Goal: Transaction & Acquisition: Purchase product/service

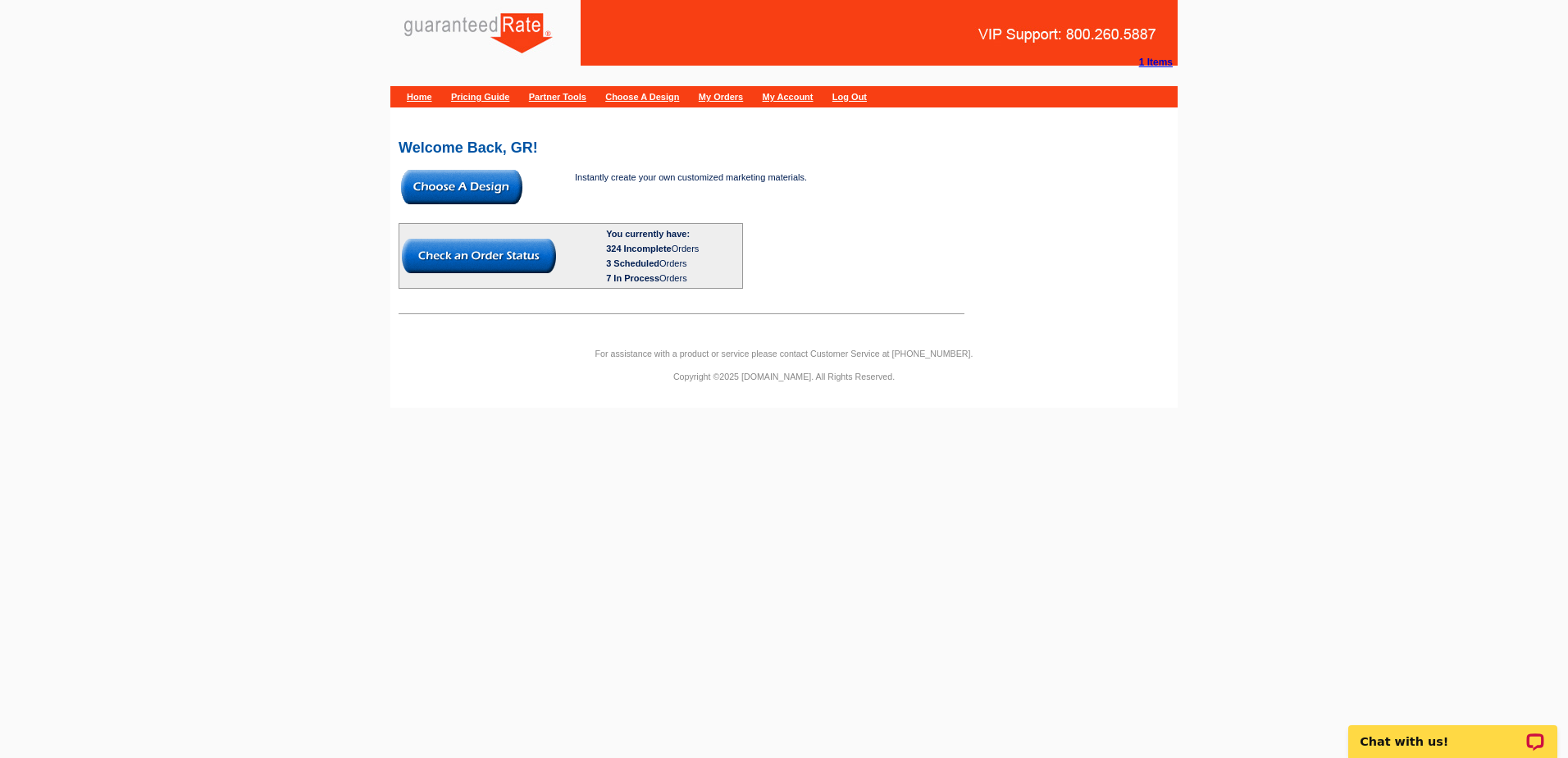
click at [500, 179] on img at bounding box center [461, 187] width 121 height 35
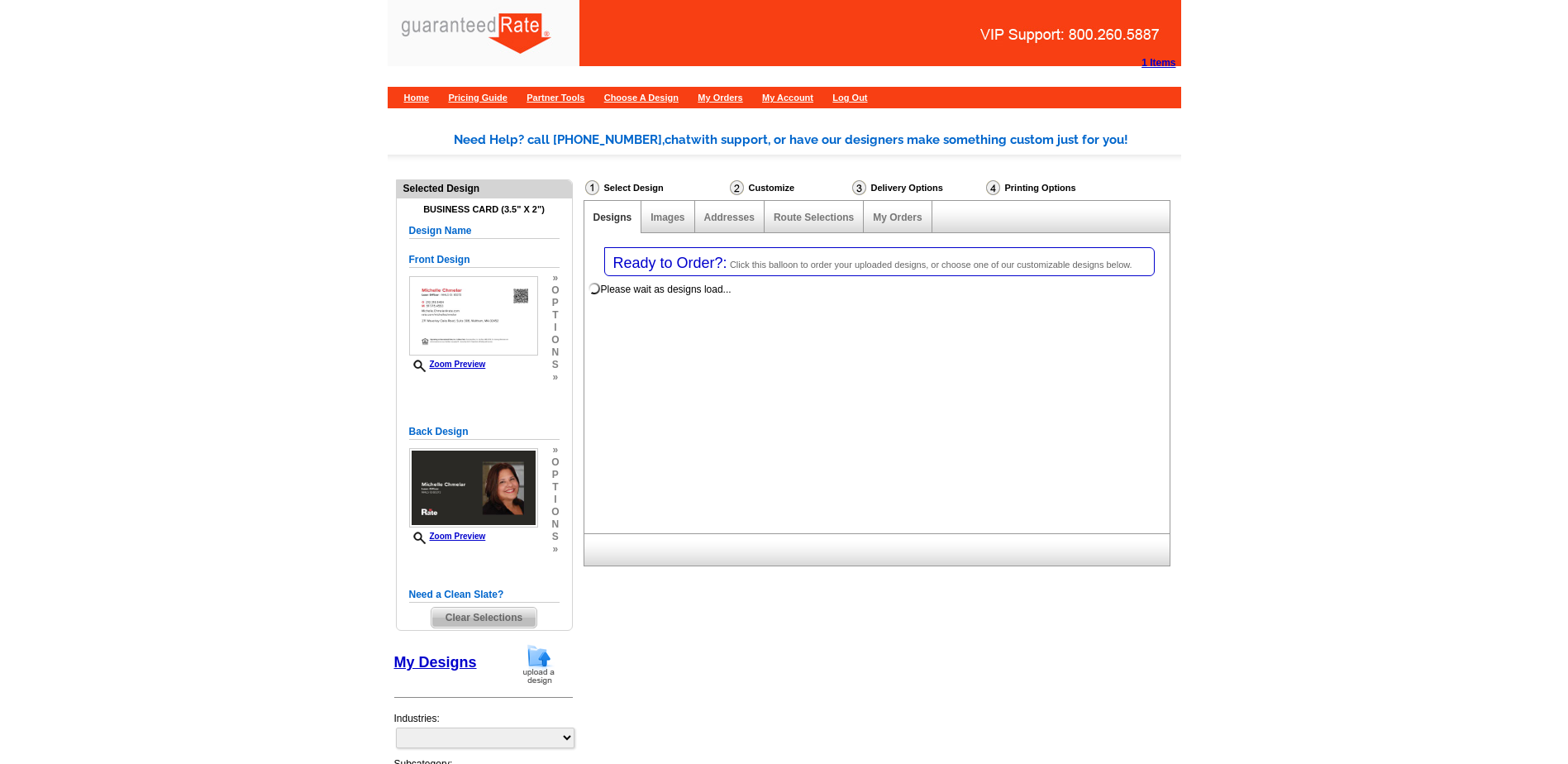
select select "3"
select select "5"
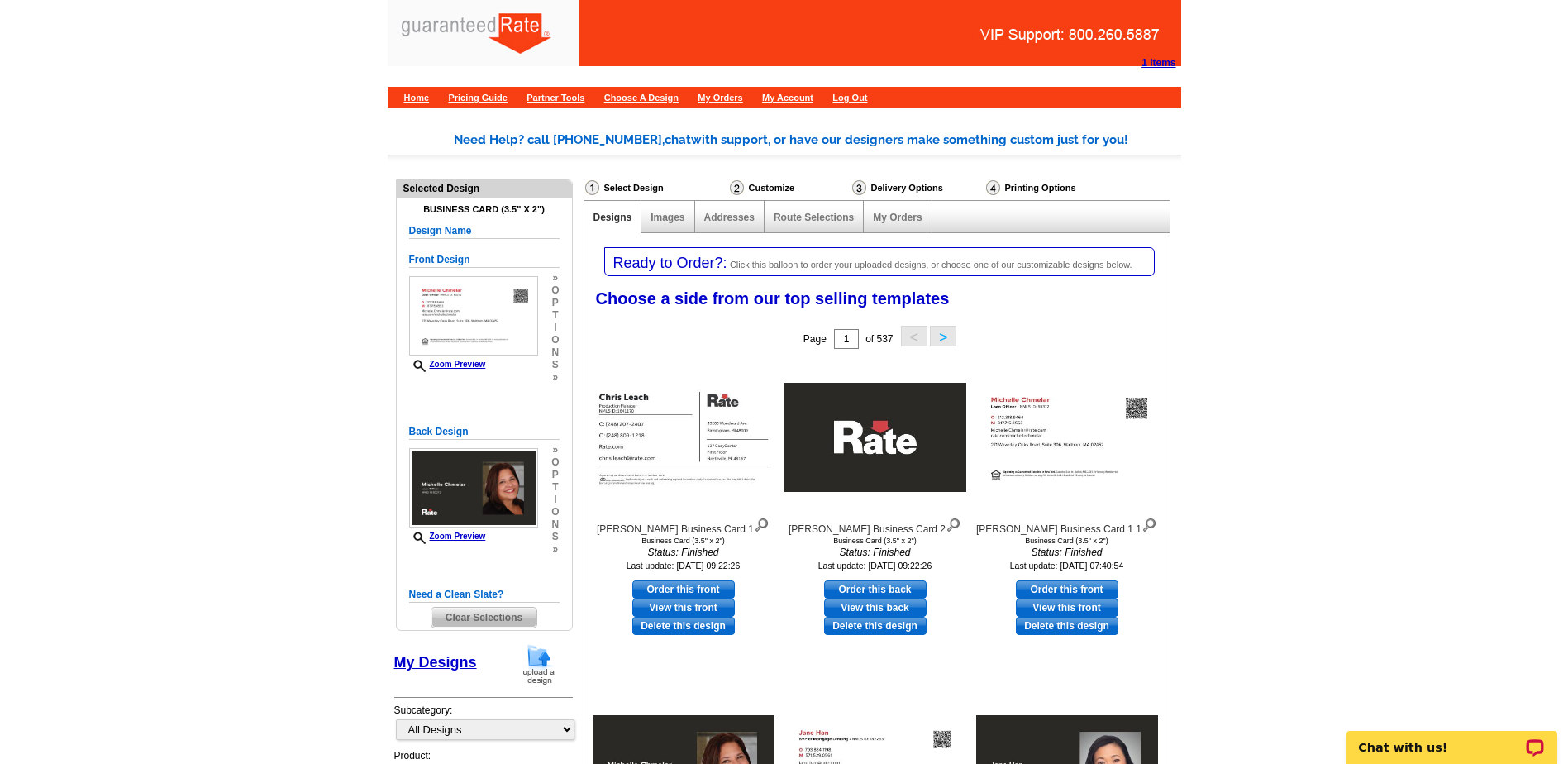
click at [537, 653] on img at bounding box center [539, 663] width 43 height 42
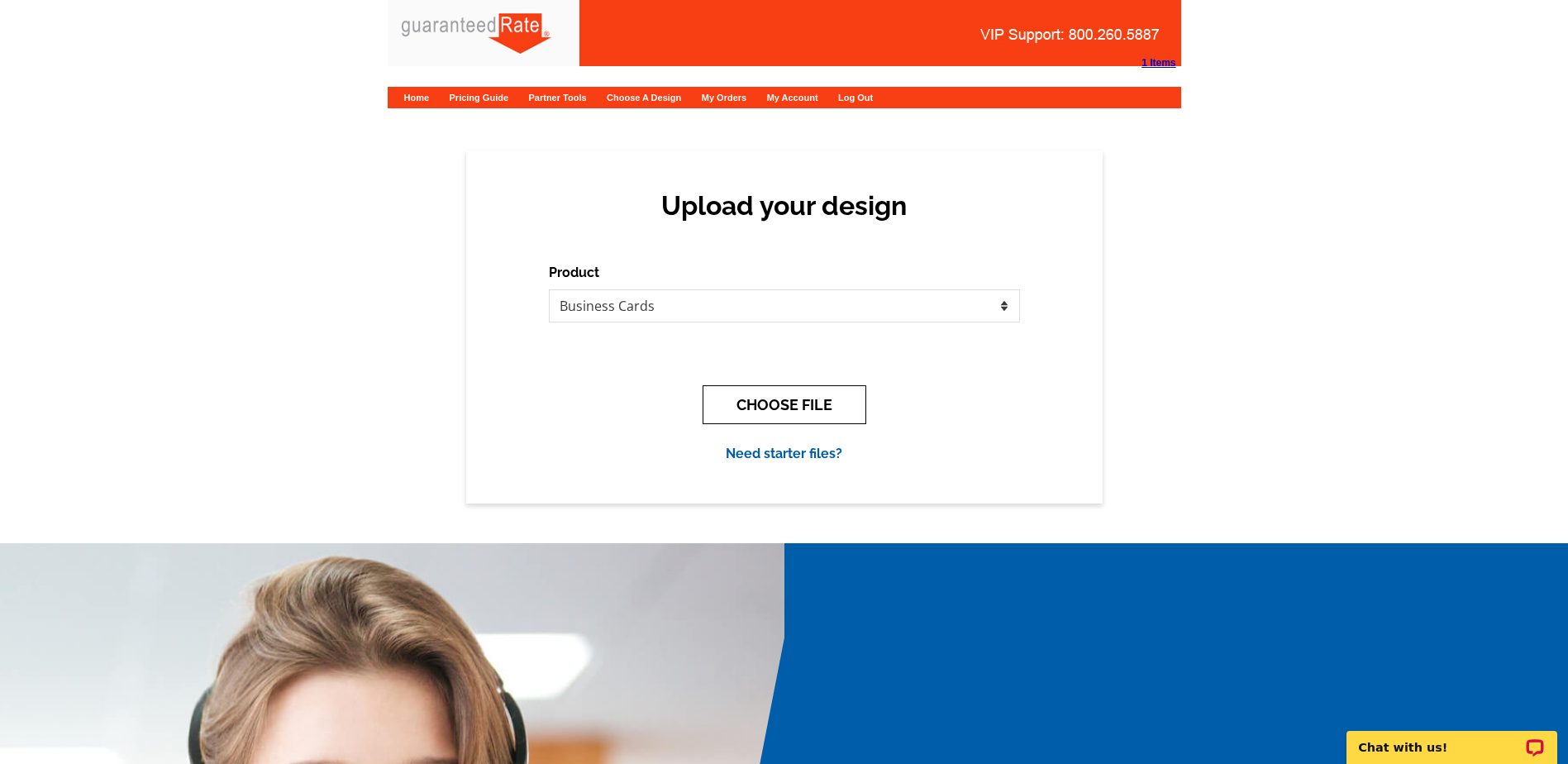
click at [785, 406] on button "CHOOSE FILE" at bounding box center [784, 405] width 164 height 39
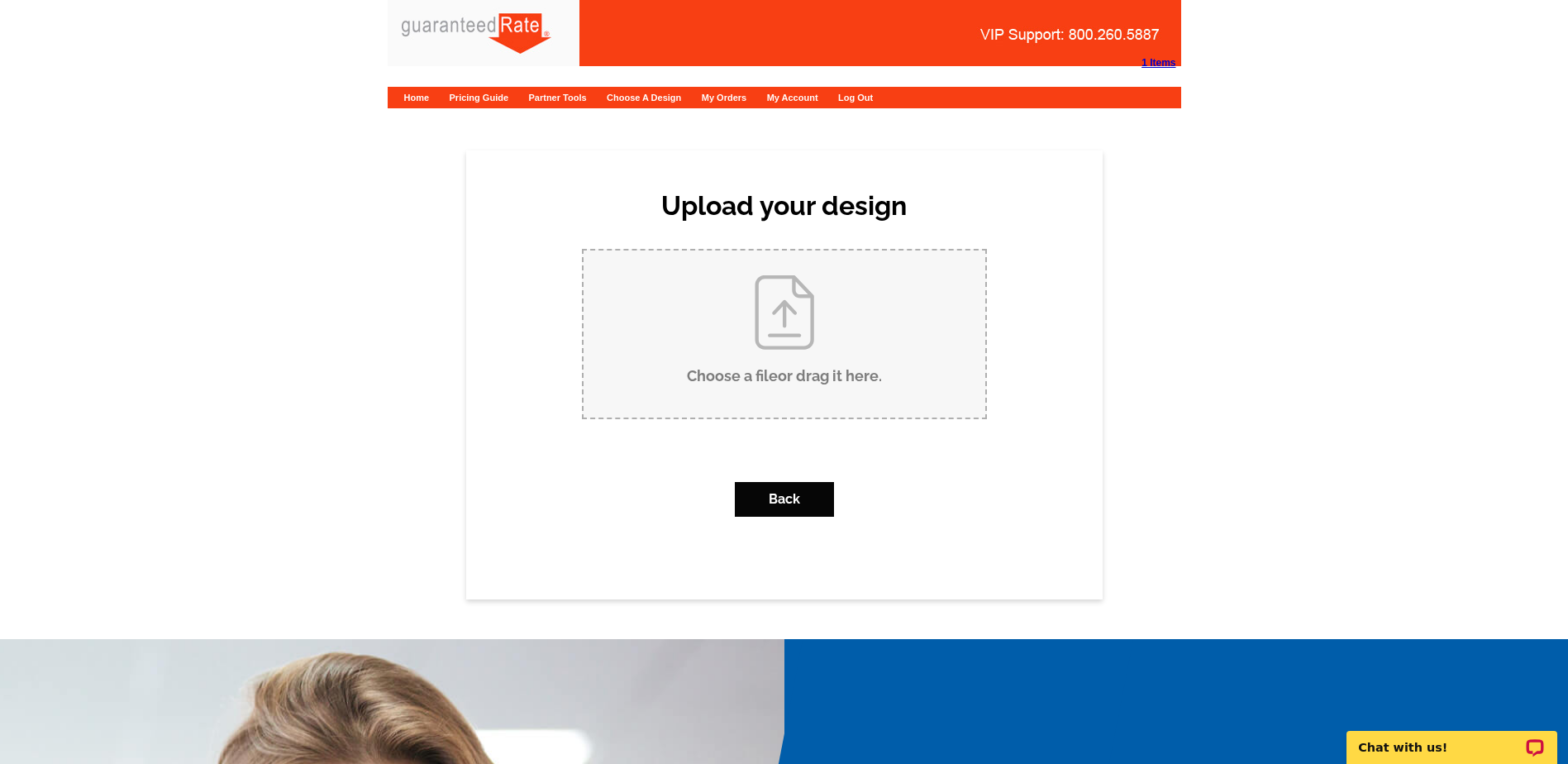
click at [752, 377] on input "Choose a file or drag it here ." at bounding box center [784, 334] width 402 height 167
type input "C:\fakepath\Tito Business Card (1) (1) (1).pdf"
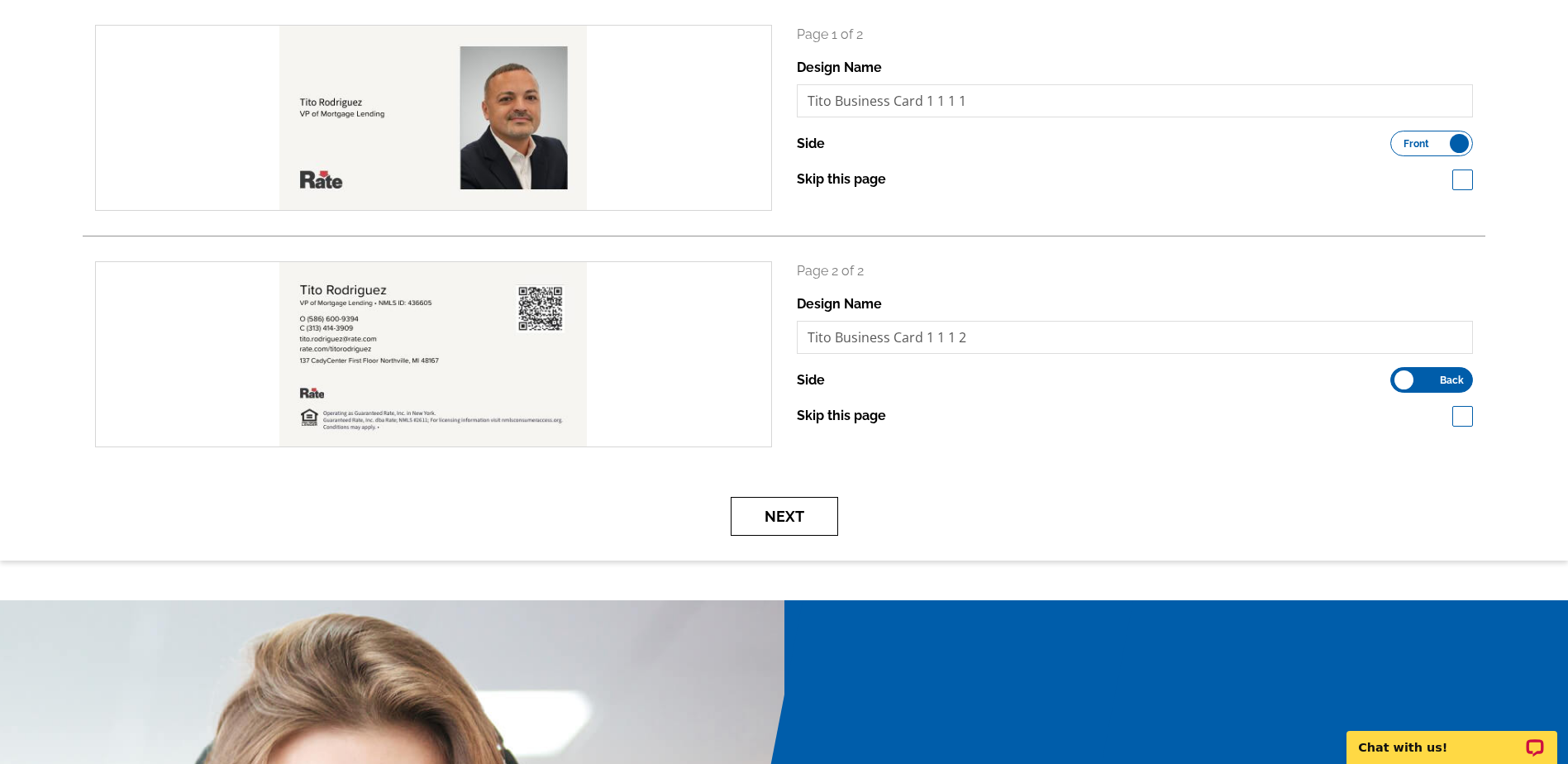
click at [776, 525] on button "Next" at bounding box center [784, 516] width 108 height 39
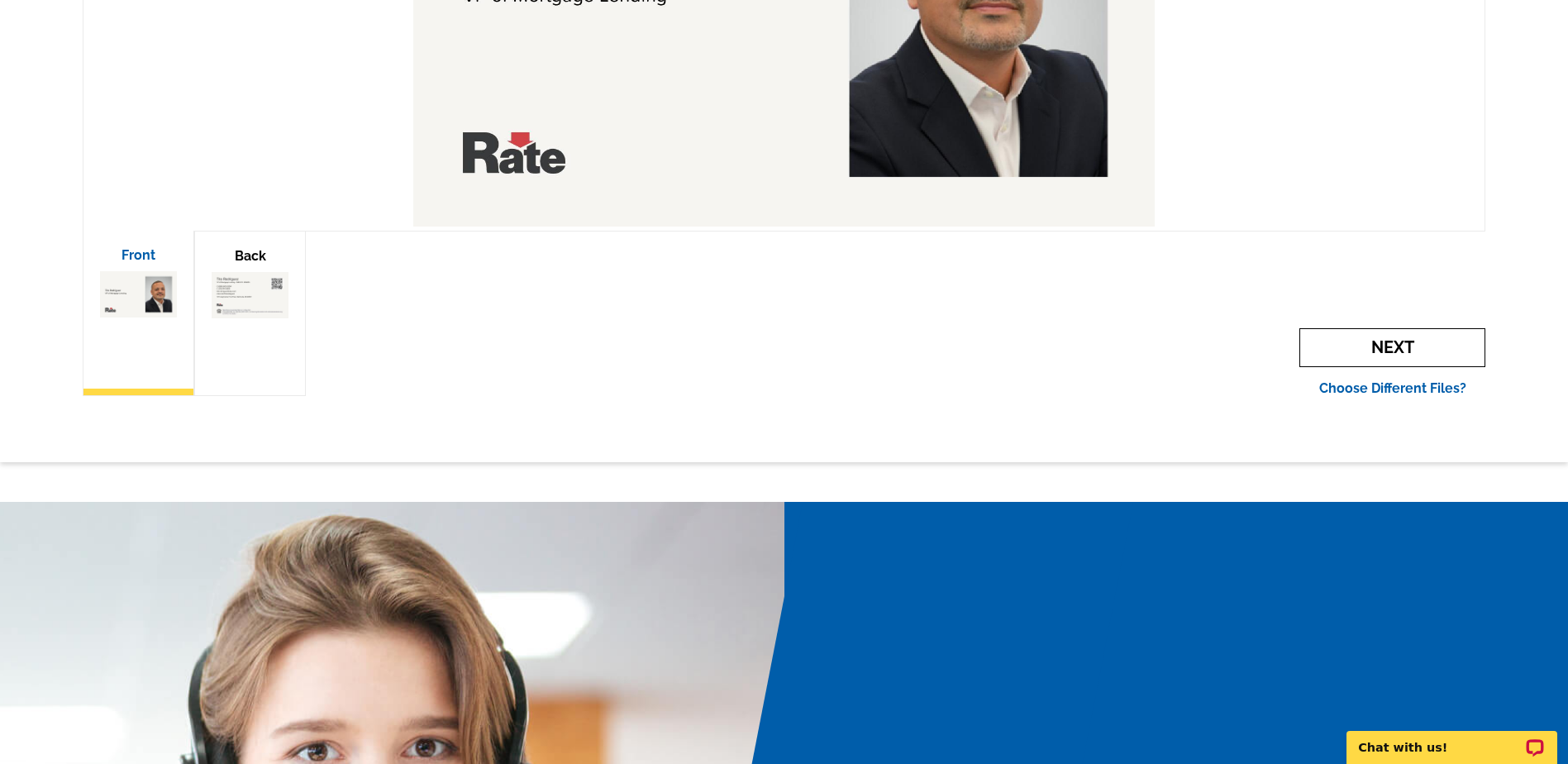
click at [1427, 337] on span "Next" at bounding box center [1392, 348] width 186 height 39
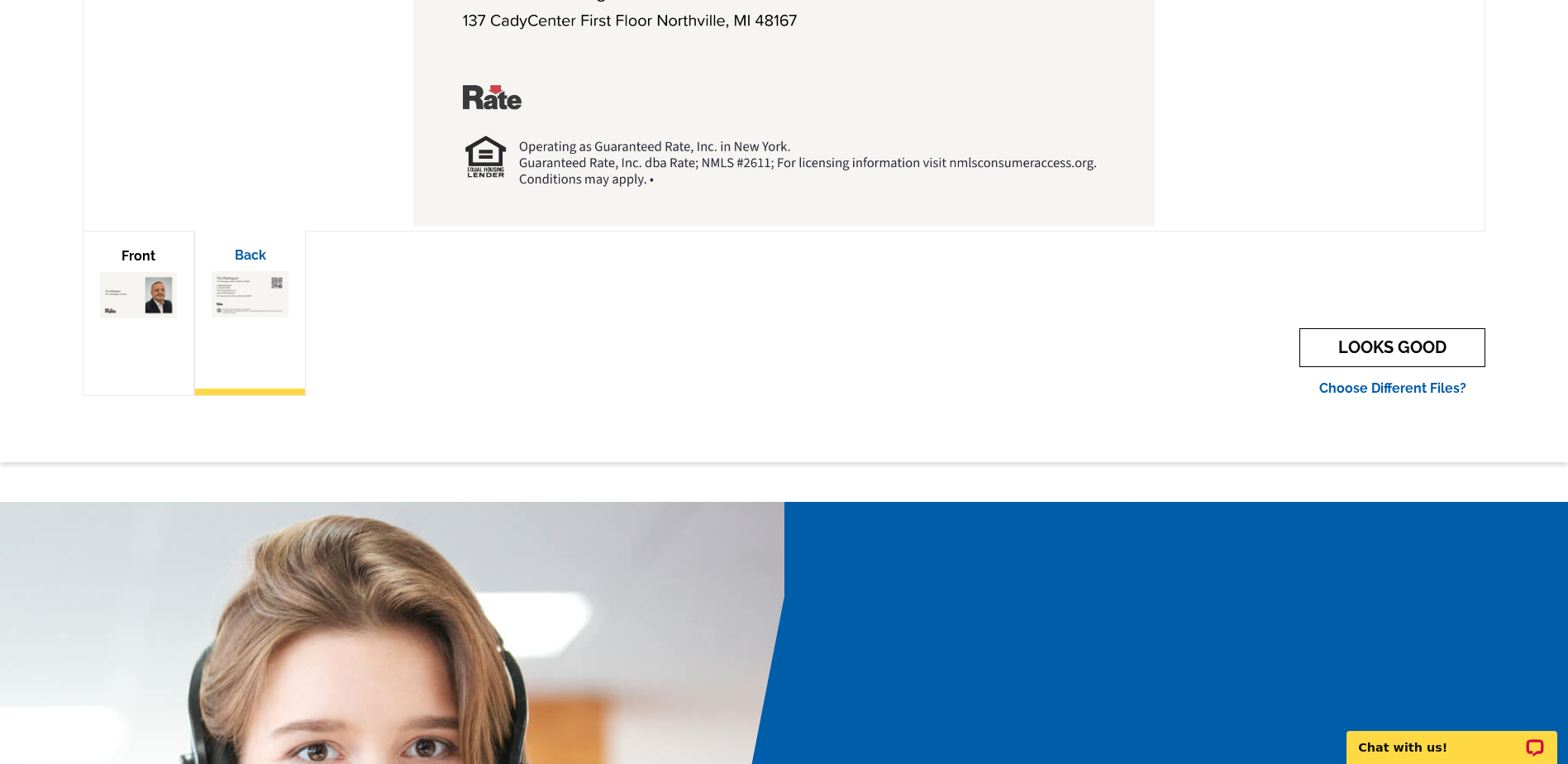
click at [1385, 337] on link "LOOKS GOOD" at bounding box center [1392, 348] width 186 height 39
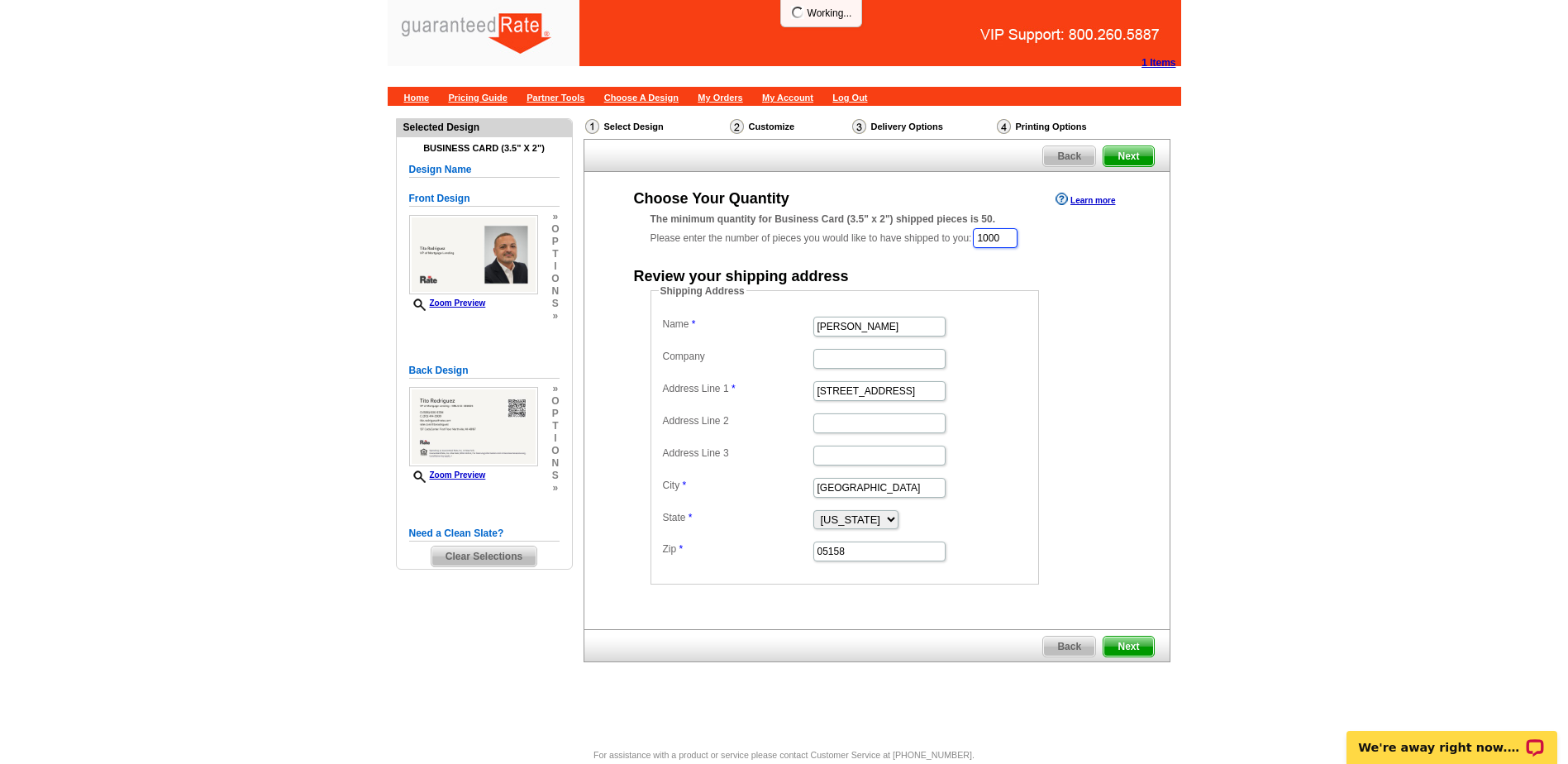
click at [1018, 230] on input "1000" at bounding box center [995, 238] width 45 height 19
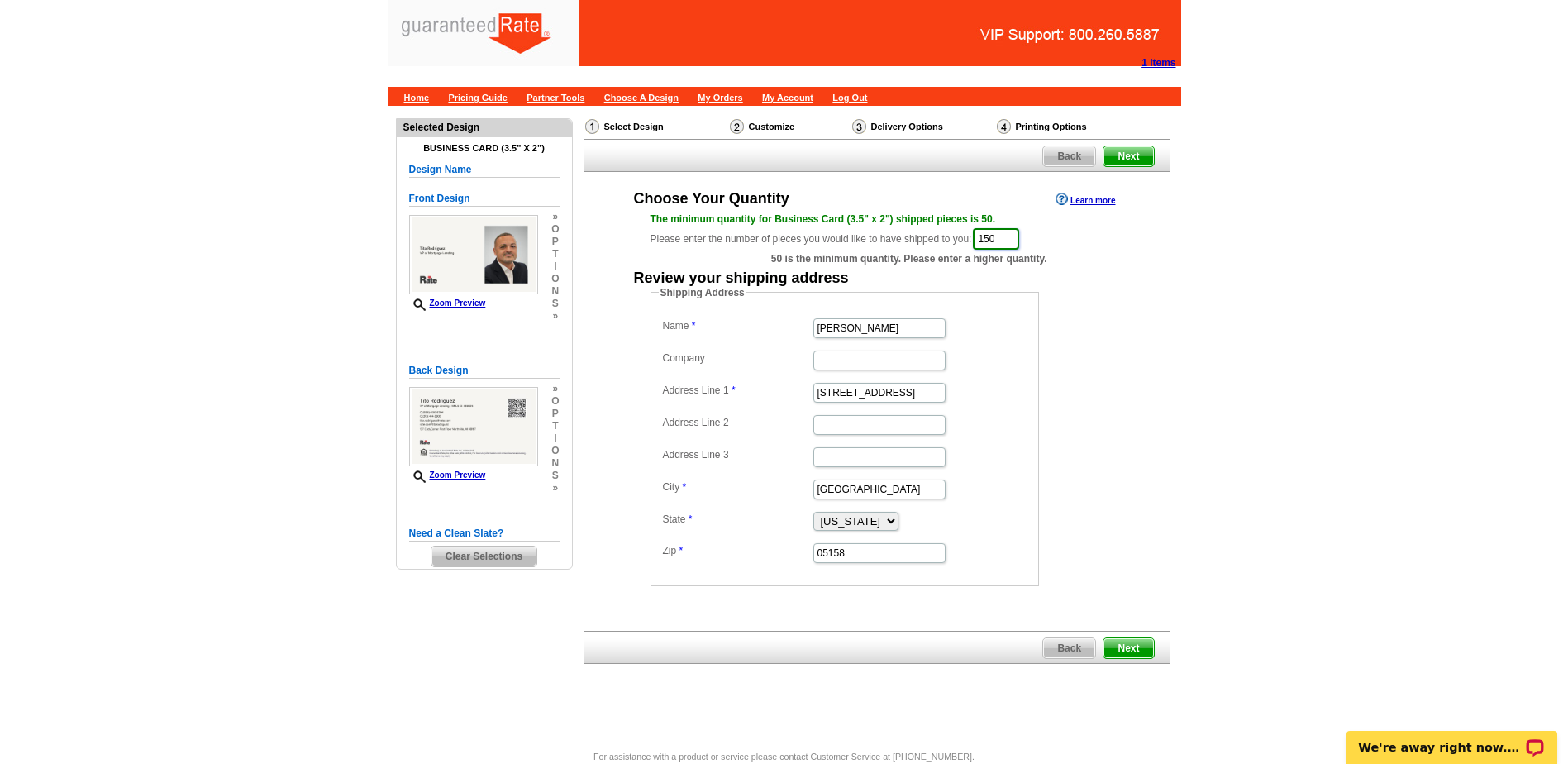
type input "150"
type input "Tito Rodriguez"
paste input "18086 Maple hill Ct"
type input "18086 Maple hill Ct"
click at [895, 480] on input "Westminster" at bounding box center [880, 489] width 132 height 19
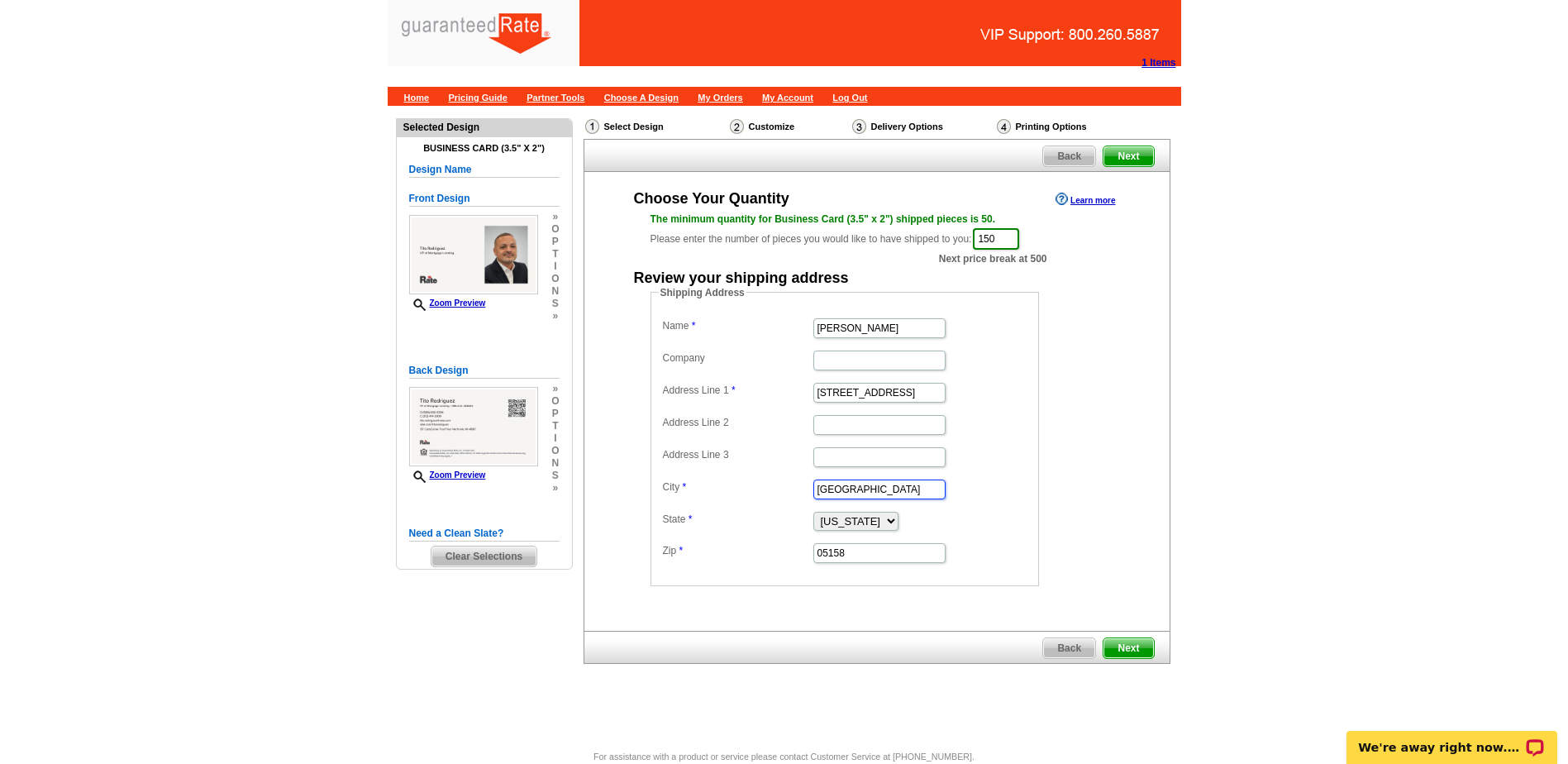
drag, startPoint x: 892, startPoint y: 479, endPoint x: 885, endPoint y: 473, distance: 9.2
click at [892, 480] on input "Westminster" at bounding box center [880, 489] width 132 height 19
click at [901, 499] on dd "Westminster" at bounding box center [845, 488] width 372 height 25
click at [883, 493] on input "Westminster" at bounding box center [880, 489] width 132 height 19
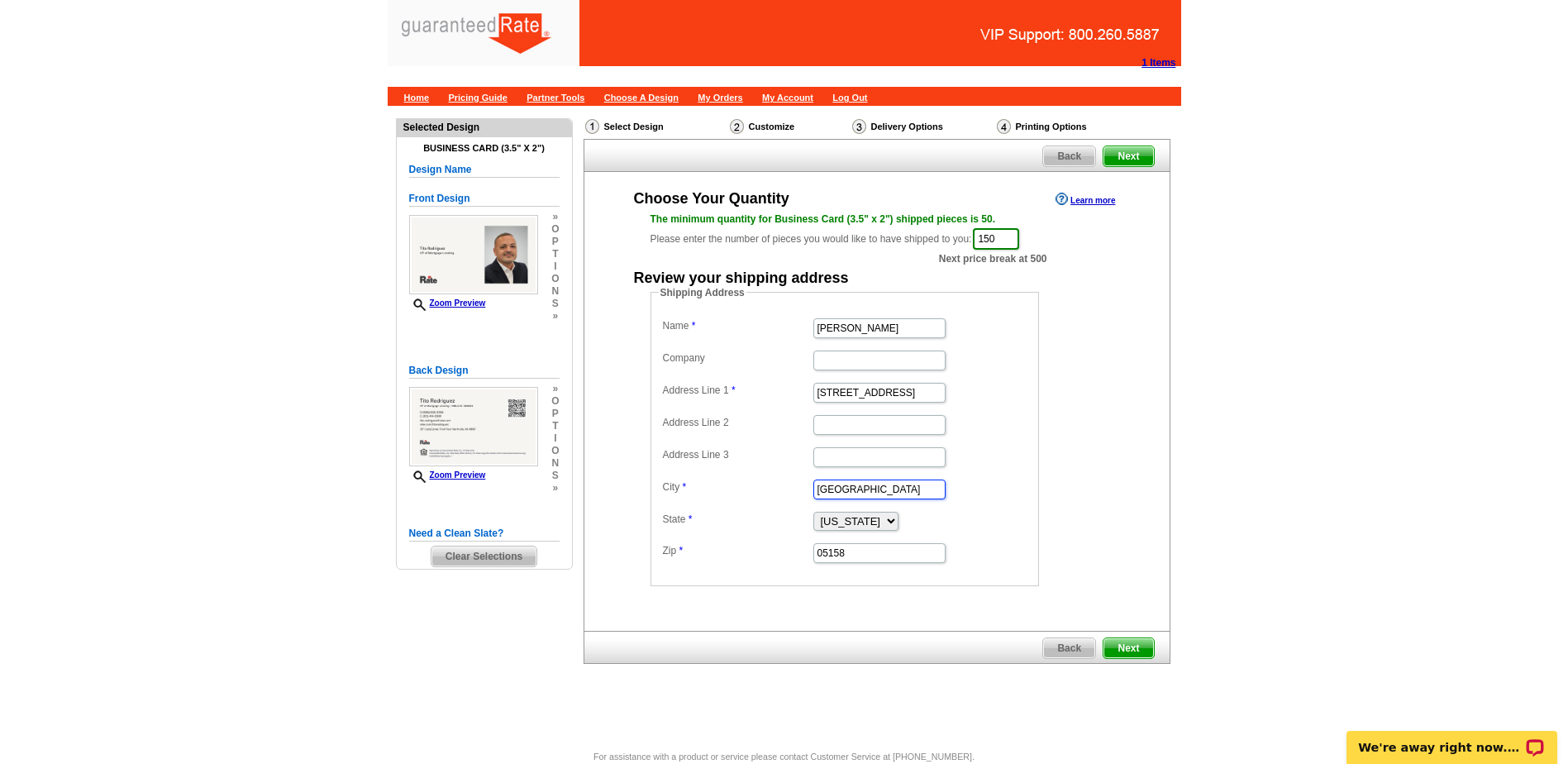
click at [883, 493] on input "Westminster" at bounding box center [880, 489] width 132 height 19
paste input "Northville"
type input "Northville"
click at [859, 523] on select "Alabama Alaska Arizona Arkansas California Colorado Connecticut District of Col…" at bounding box center [856, 521] width 85 height 19
select select "MI"
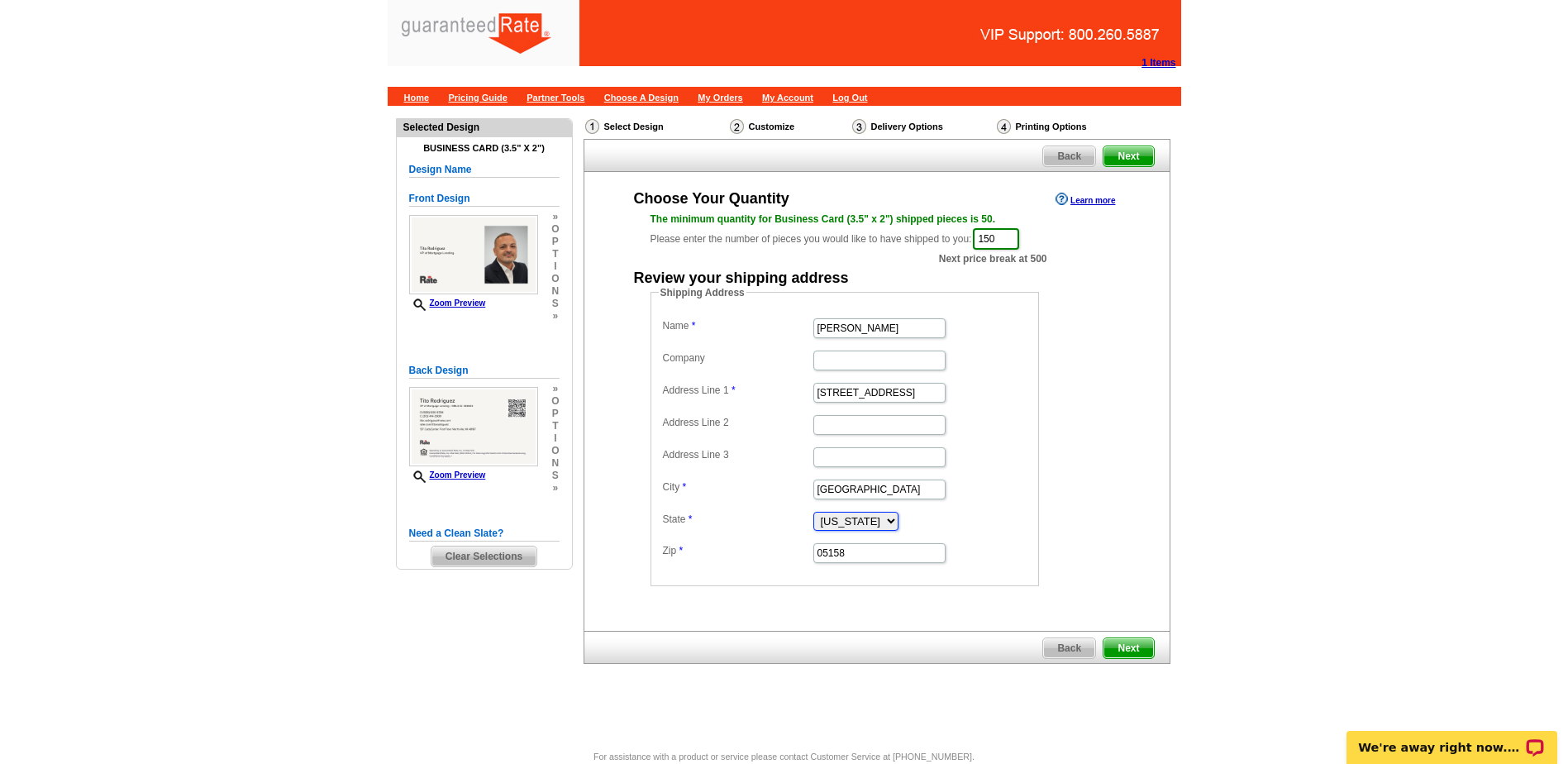
click at [814, 512] on select "Alabama Alaska Arizona Arkansas California Colorado Connecticut District of Col…" at bounding box center [856, 521] width 85 height 19
click at [851, 548] on input "05158" at bounding box center [880, 552] width 132 height 19
paste input "48168"
type input "48168"
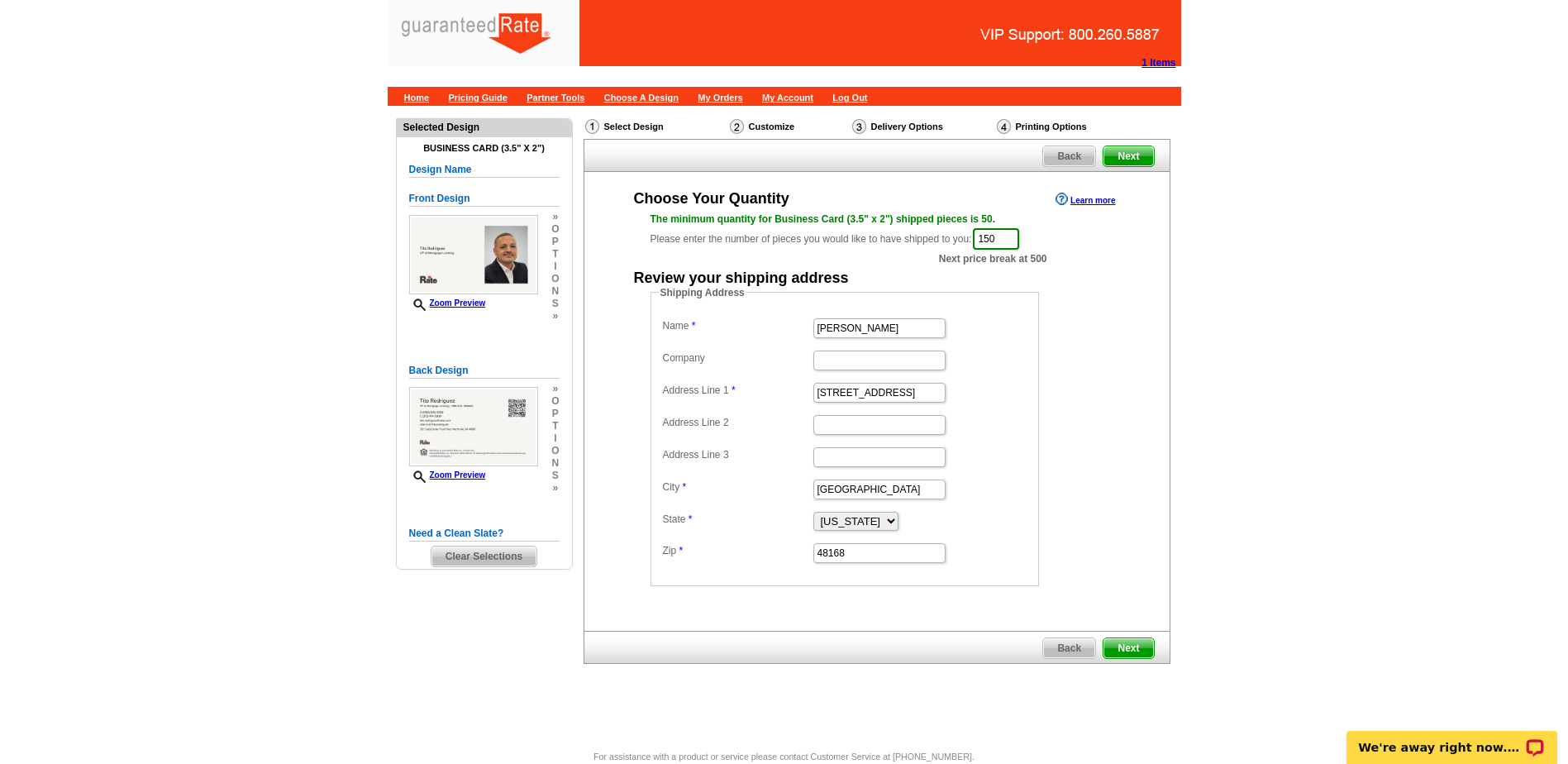
click at [1064, 467] on dd "Shipping Address Name Tito Rodriguez Company Address Line 1 18086 Maple hill Ct…" at bounding box center [870, 436] width 440 height 301
click at [1136, 651] on span "Next" at bounding box center [1128, 648] width 50 height 19
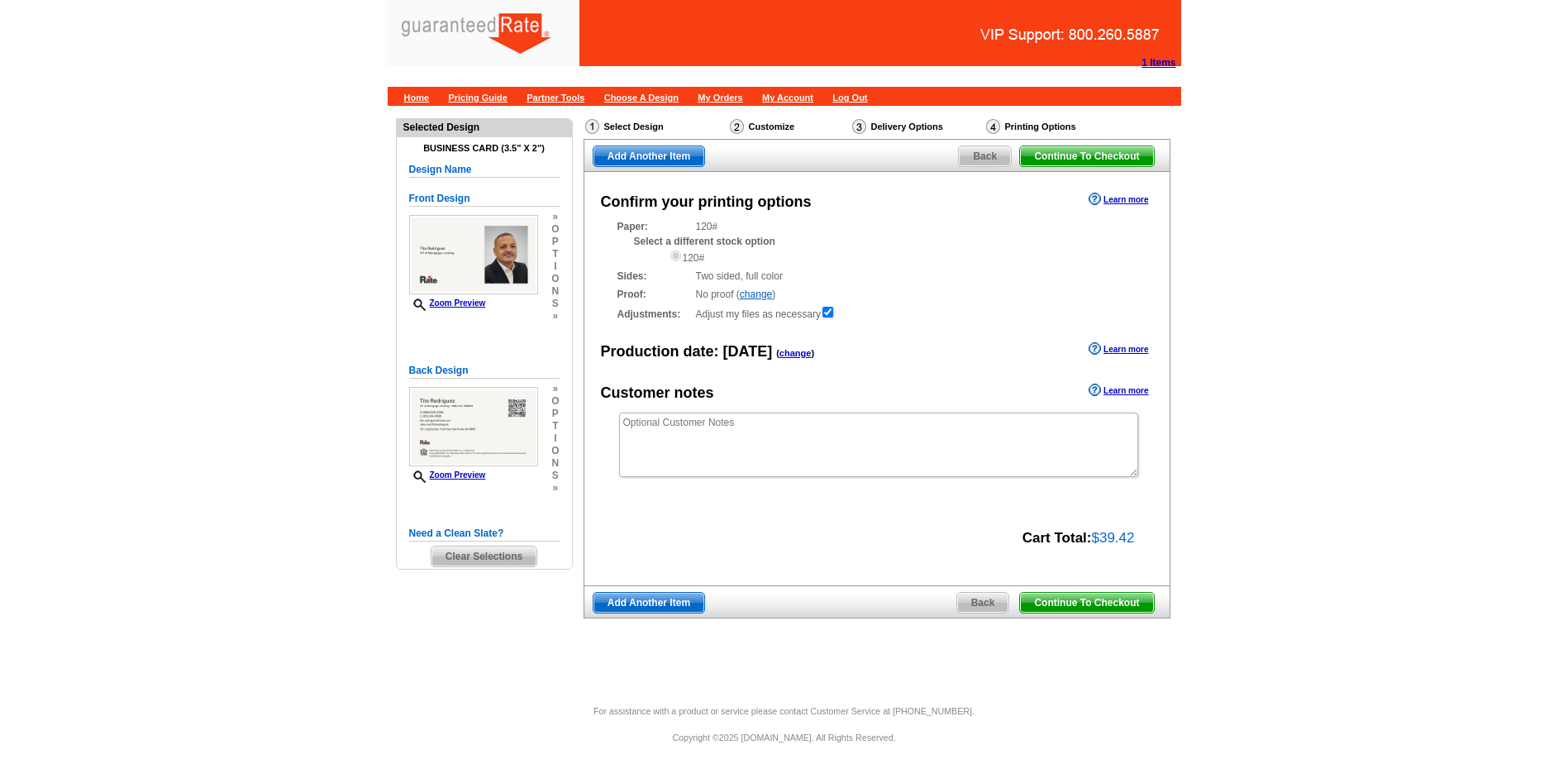
click at [1041, 617] on div "Continue To Checkout Back Add Another Item" at bounding box center [877, 602] width 586 height 33
click at [1050, 595] on span "Continue To Checkout" at bounding box center [1086, 602] width 133 height 19
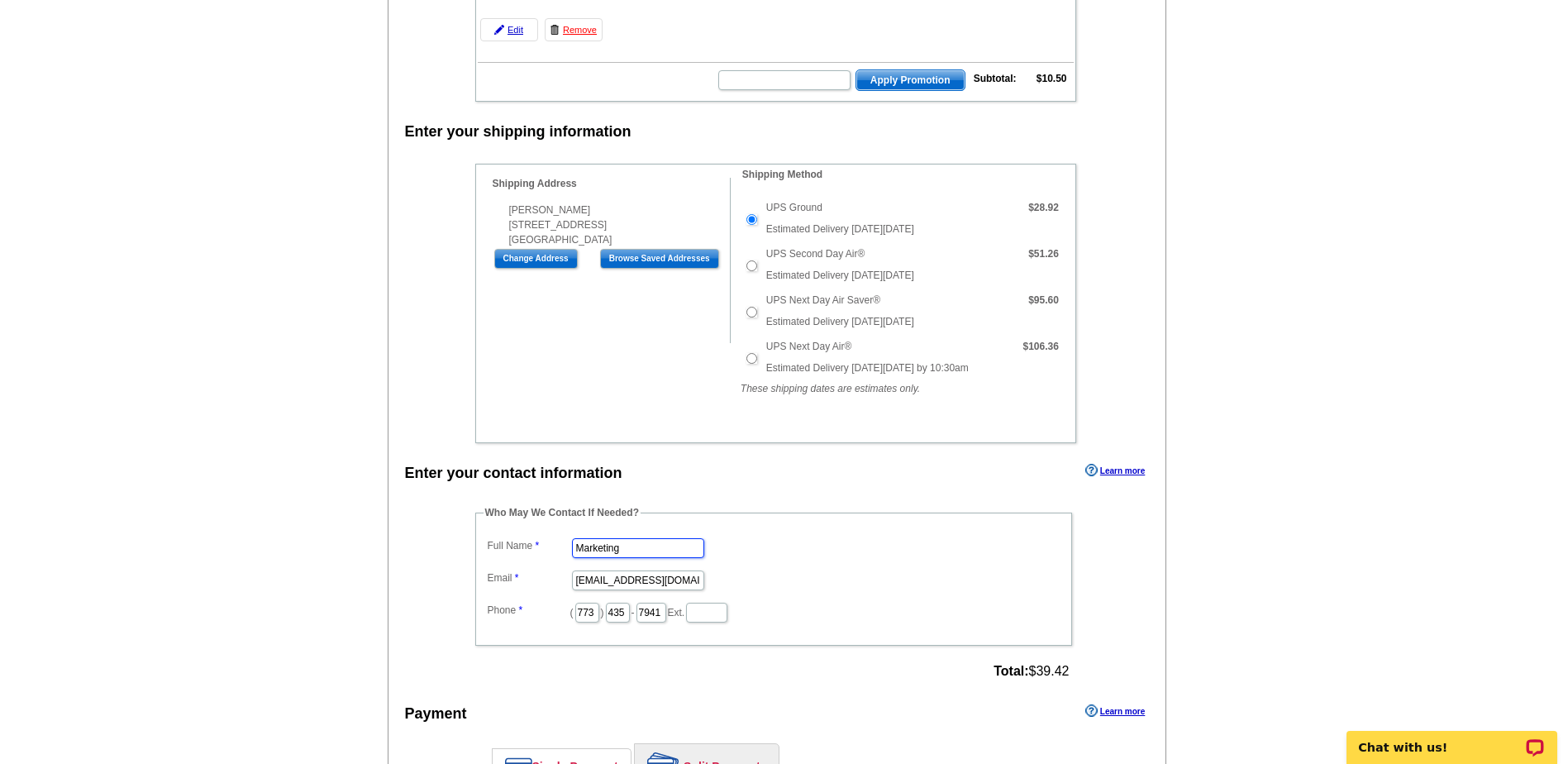
click at [600, 553] on input "Marketing" at bounding box center [638, 548] width 132 height 19
type input "[PERSON_NAME]"
type input "[PERSON_NAME][EMAIL_ADDRESS][PERSON_NAME][DOMAIN_NAME]"
click at [599, 609] on input "773" at bounding box center [587, 613] width 24 height 19
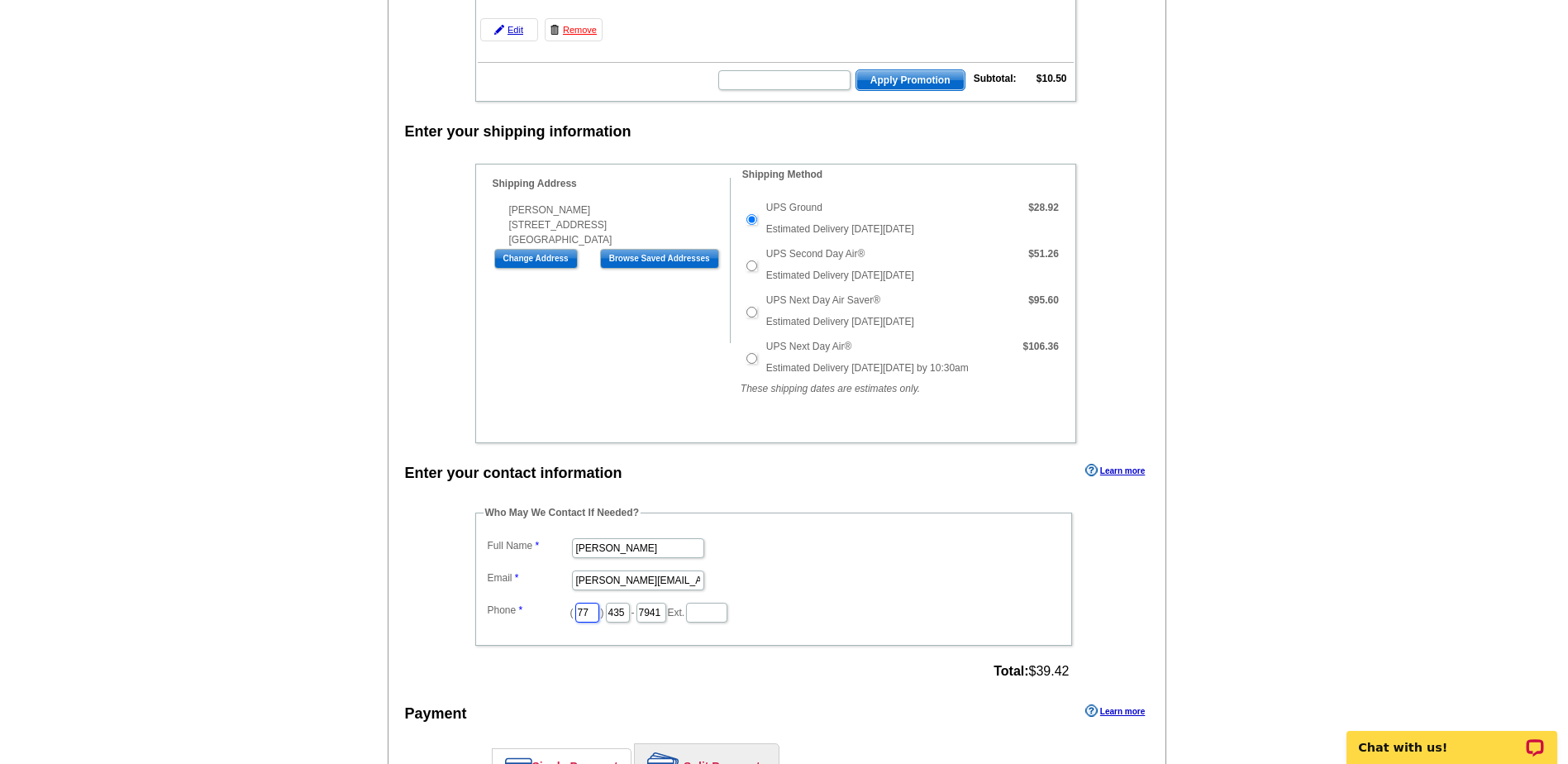
type input "7"
type input "3"
type input "312"
type input "509"
type input "4259"
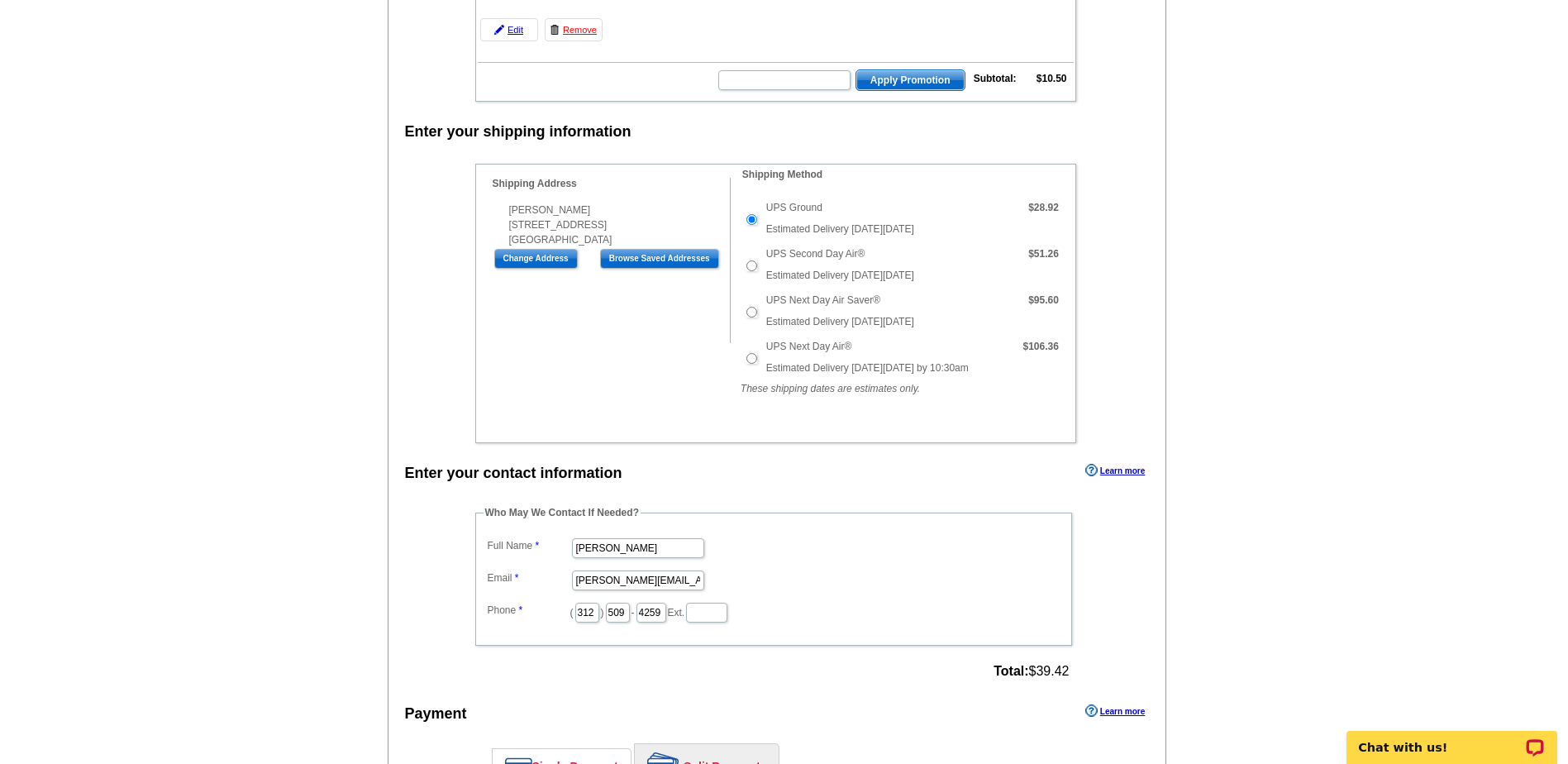
click at [886, 556] on dd "[PERSON_NAME]" at bounding box center [774, 547] width 581 height 25
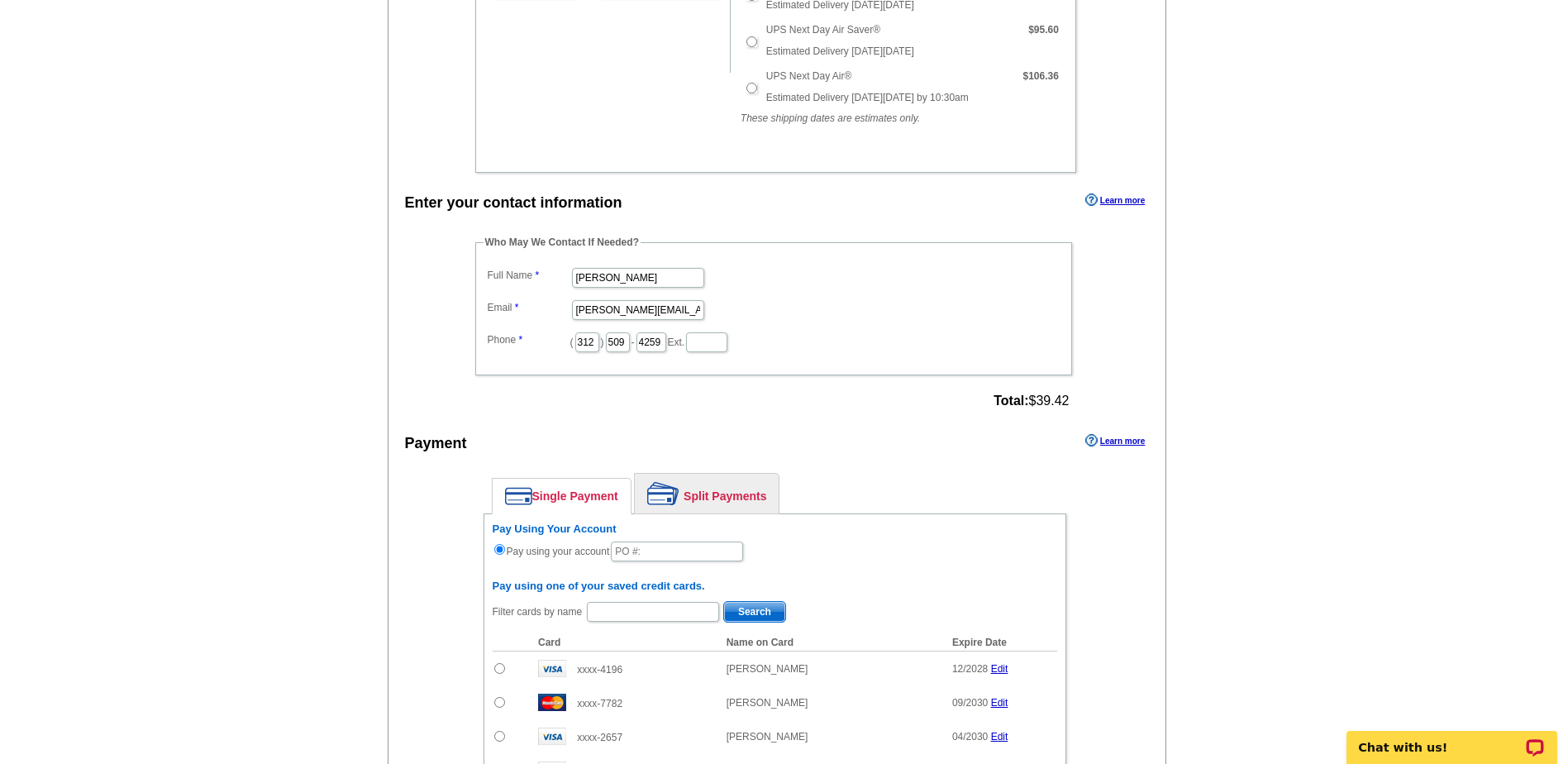
scroll to position [744, 0]
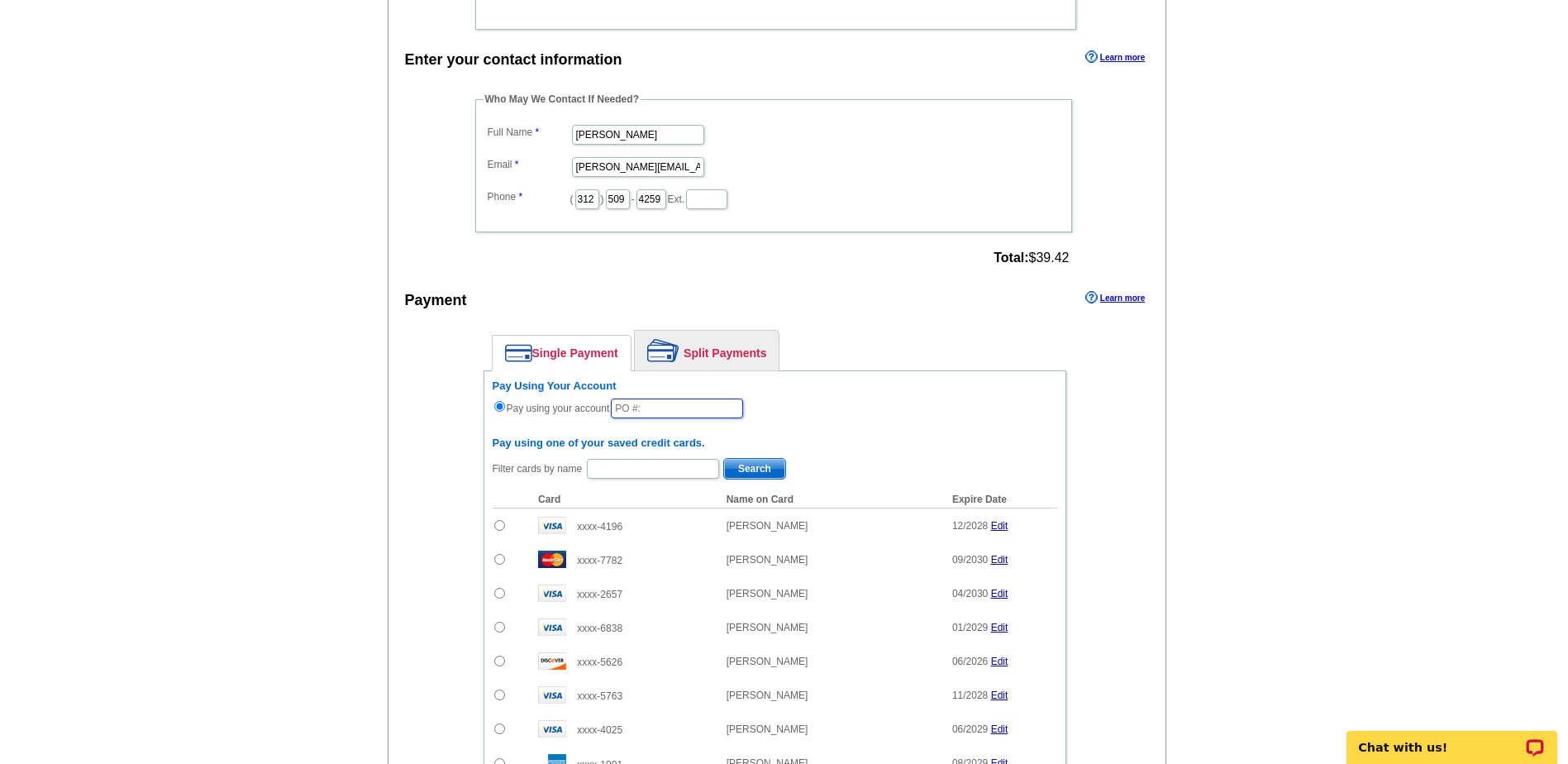
click at [672, 410] on input "text" at bounding box center [677, 408] width 132 height 19
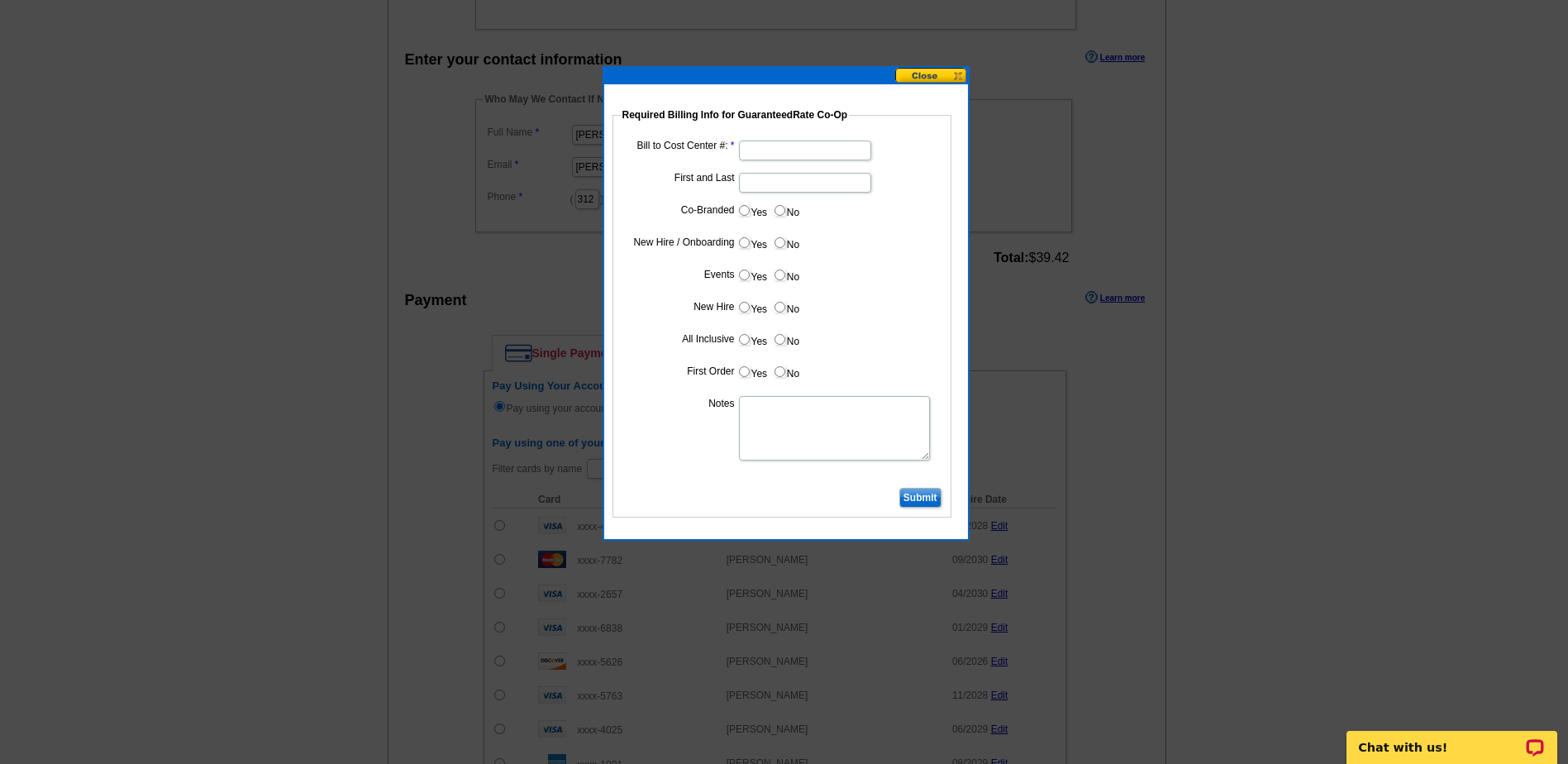
type input "09252025_234_AH"
click at [773, 144] on input "Bill to Cost Center #:" at bounding box center [805, 150] width 132 height 19
paste input "5079"
type input "5079"
type input "[PERSON_NAME]"
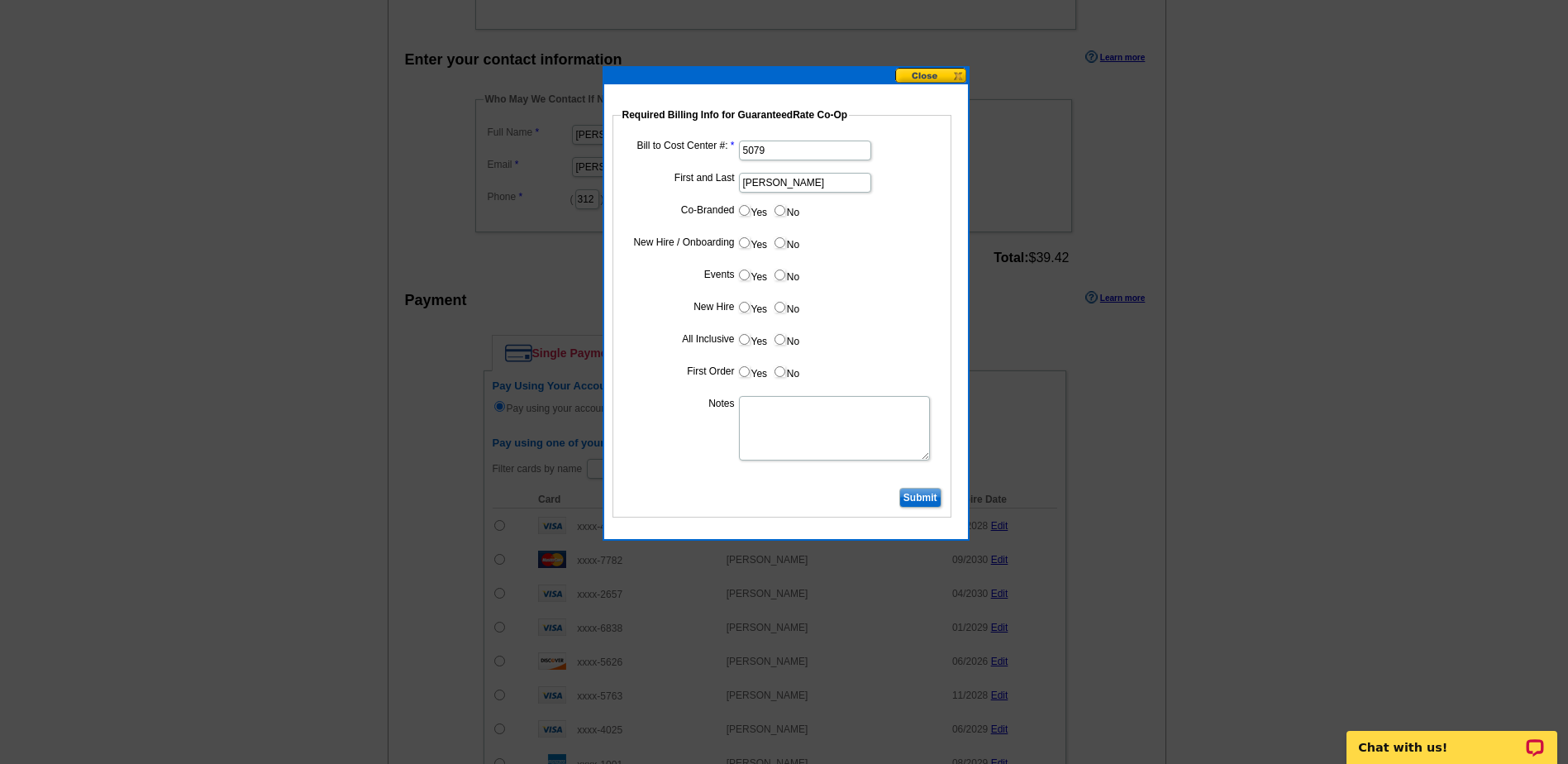
click at [791, 204] on label "No" at bounding box center [785, 211] width 26 height 19
click at [785, 205] on input "No" at bounding box center [780, 210] width 11 height 11
radio input "true"
click at [753, 249] on label "Yes" at bounding box center [751, 243] width 30 height 19
click at [750, 248] on input "Yes" at bounding box center [744, 242] width 11 height 11
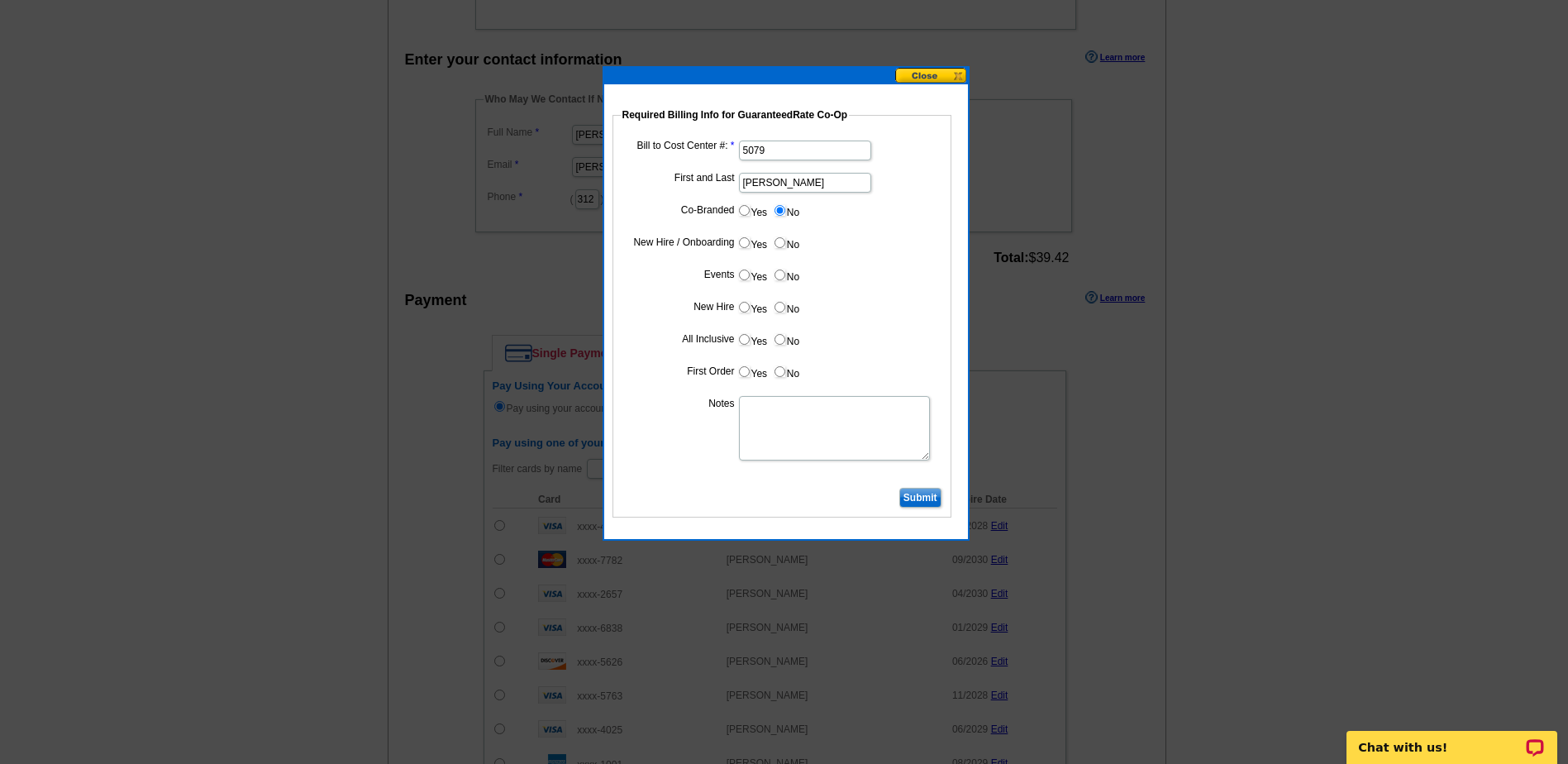
radio input "true"
click at [779, 266] on label "No" at bounding box center [785, 275] width 26 height 19
click at [779, 270] on input "No" at bounding box center [780, 275] width 11 height 11
radio input "true"
click at [742, 311] on input "Yes" at bounding box center [744, 307] width 11 height 11
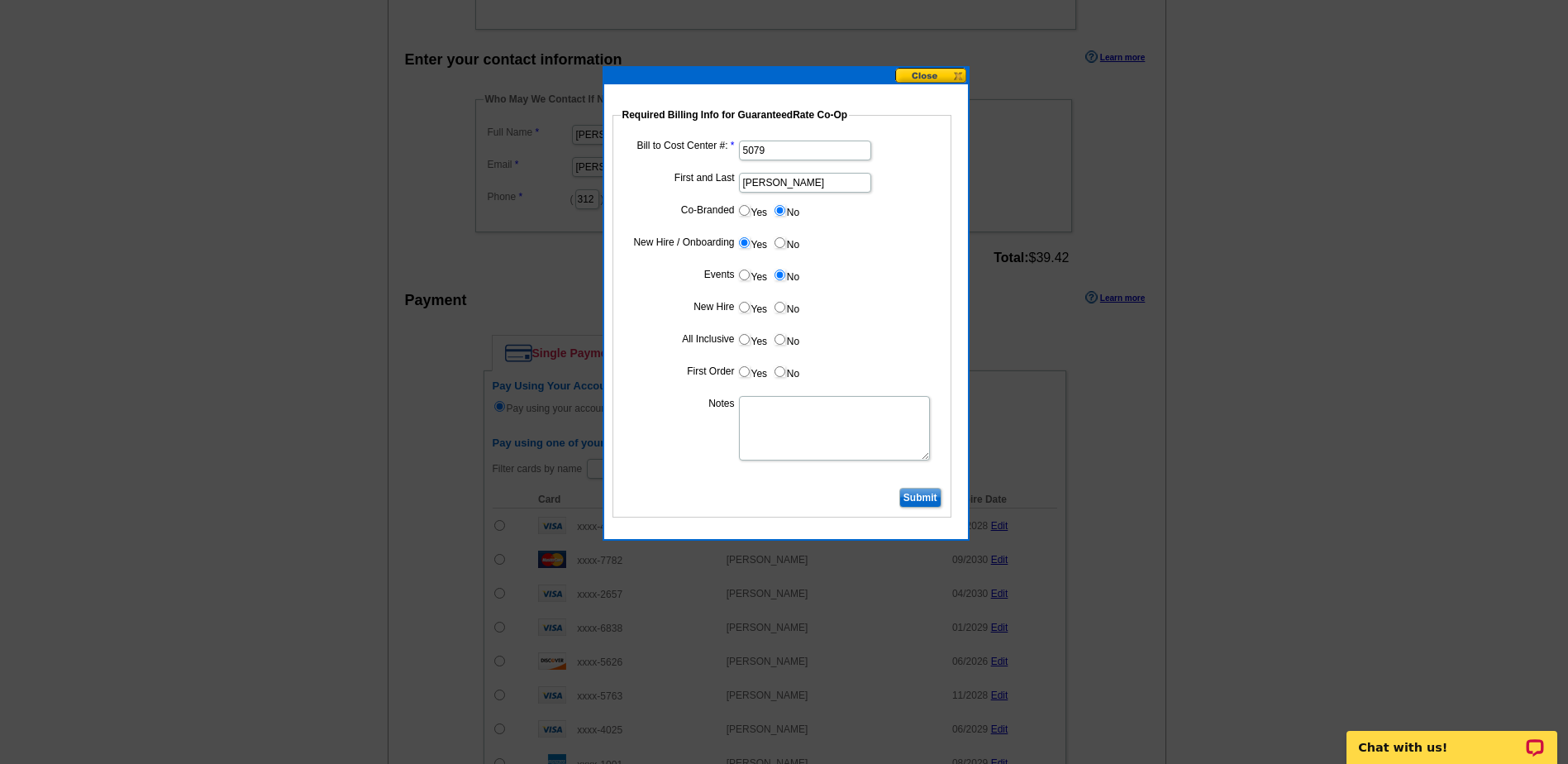
radio input "true"
click at [776, 333] on label "No" at bounding box center [785, 340] width 26 height 19
click at [776, 334] on input "No" at bounding box center [780, 339] width 11 height 11
radio input "true"
click at [743, 378] on label "Yes" at bounding box center [751, 372] width 30 height 19
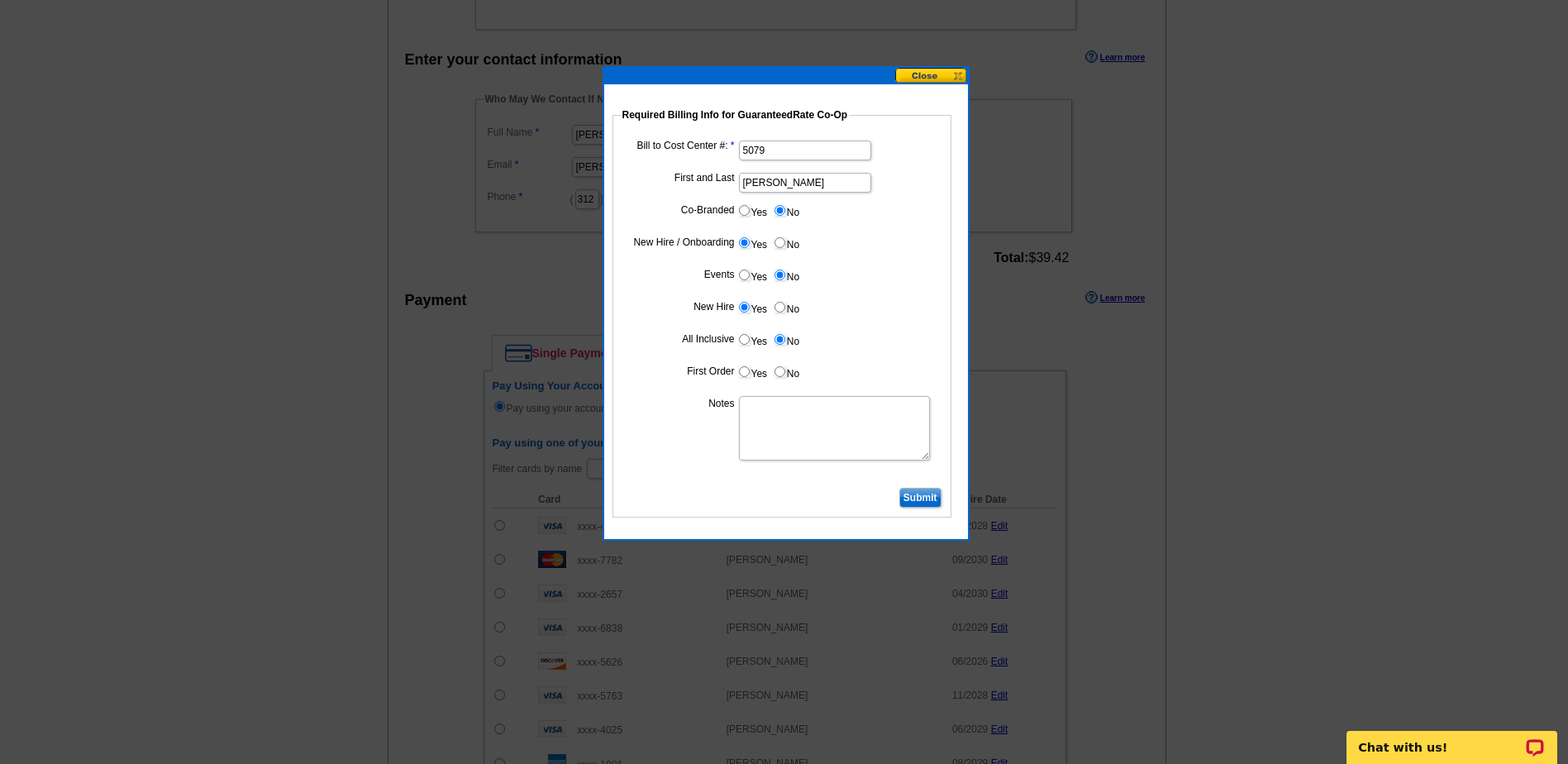
click at [743, 377] on input "Yes" at bounding box center [744, 371] width 11 height 11
radio input "true"
click at [772, 419] on textarea "Notes" at bounding box center [834, 428] width 191 height 64
type textarea "New Hire - Bill to Branch"
click at [909, 498] on input "Submit" at bounding box center [919, 497] width 42 height 19
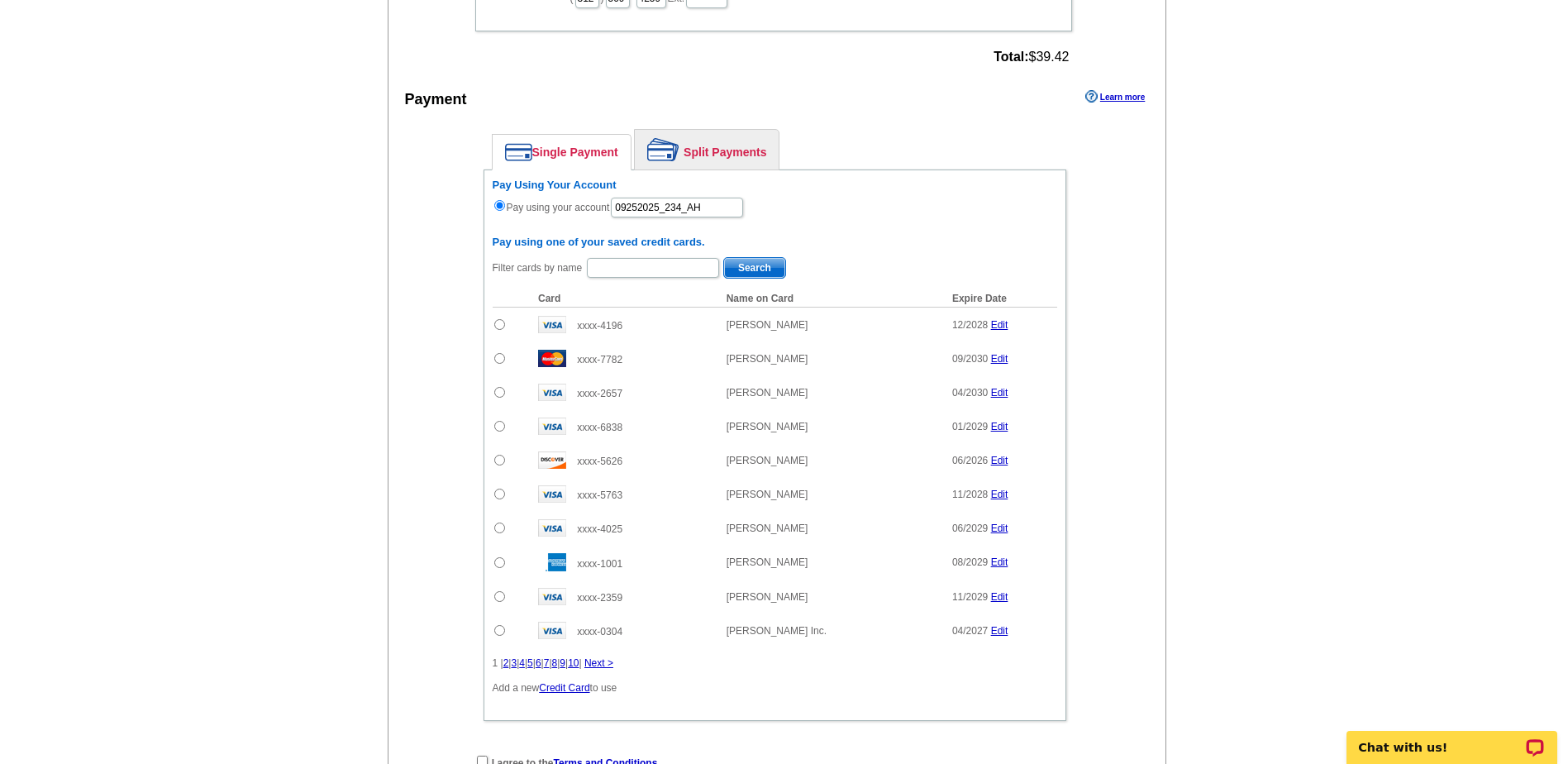
scroll to position [1163, 0]
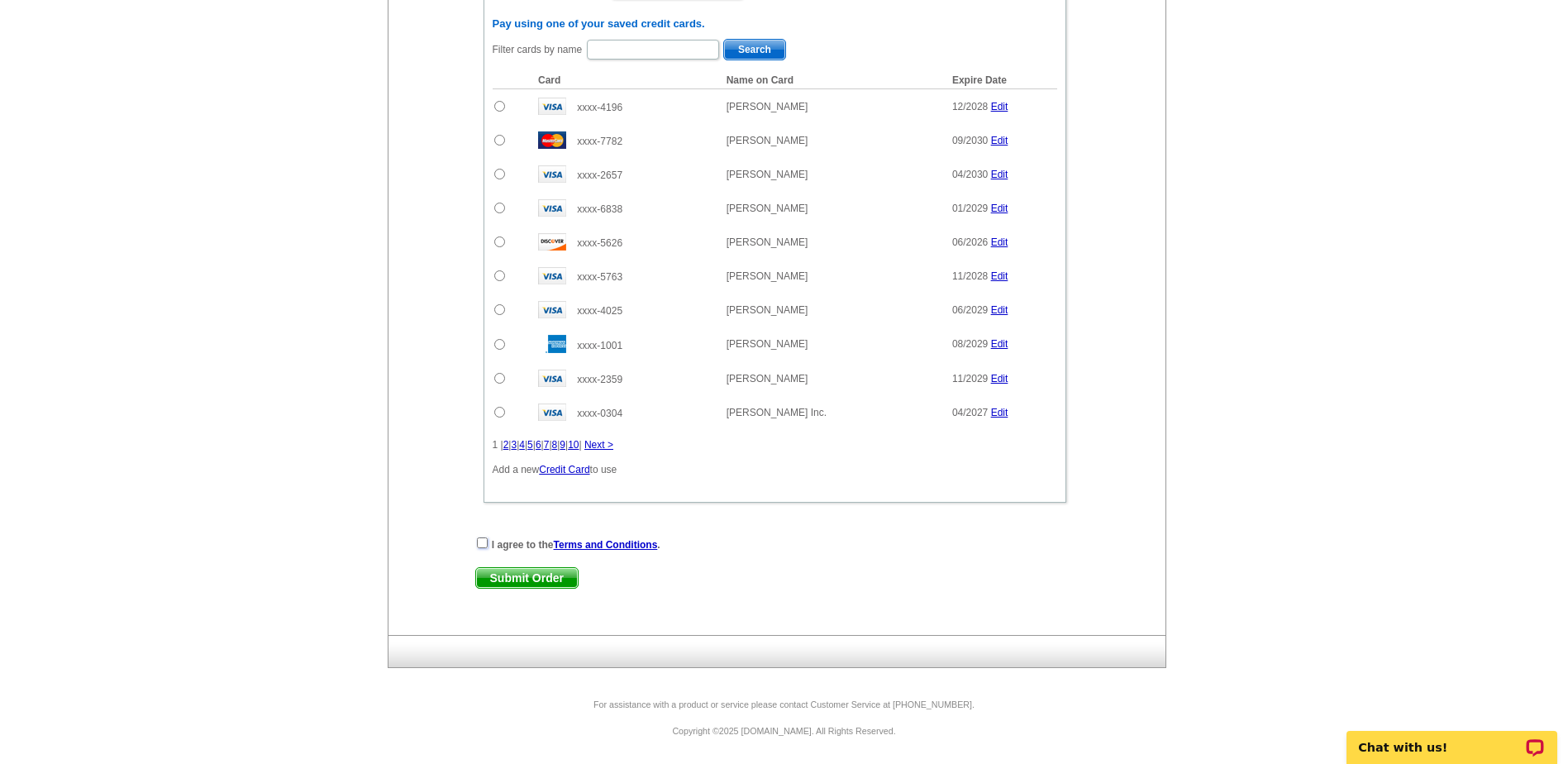
click at [486, 540] on input "checkbox" at bounding box center [482, 542] width 11 height 11
checkbox input "true"
click at [492, 576] on span "Submit Order" at bounding box center [526, 578] width 102 height 19
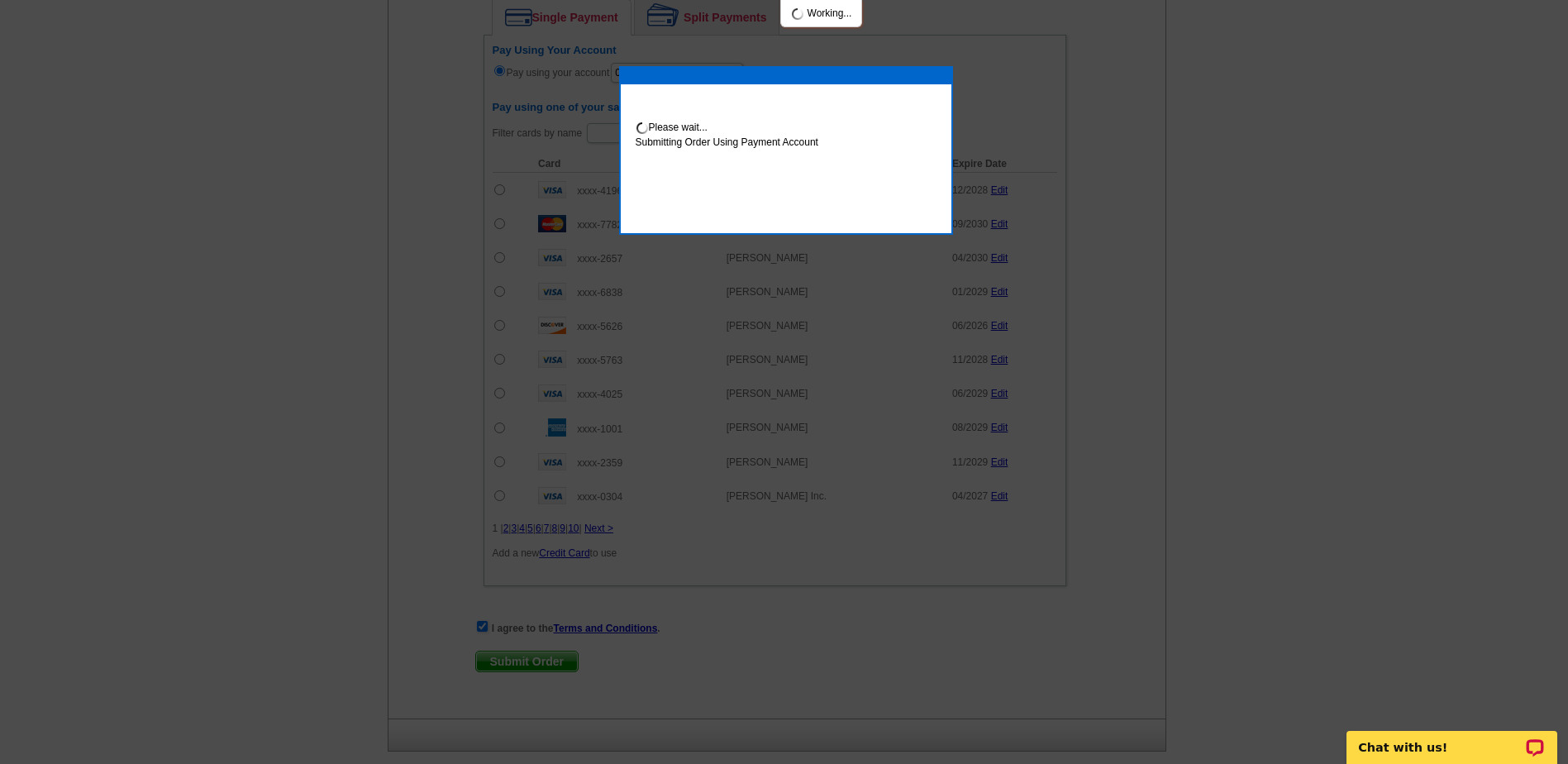
scroll to position [1246, 0]
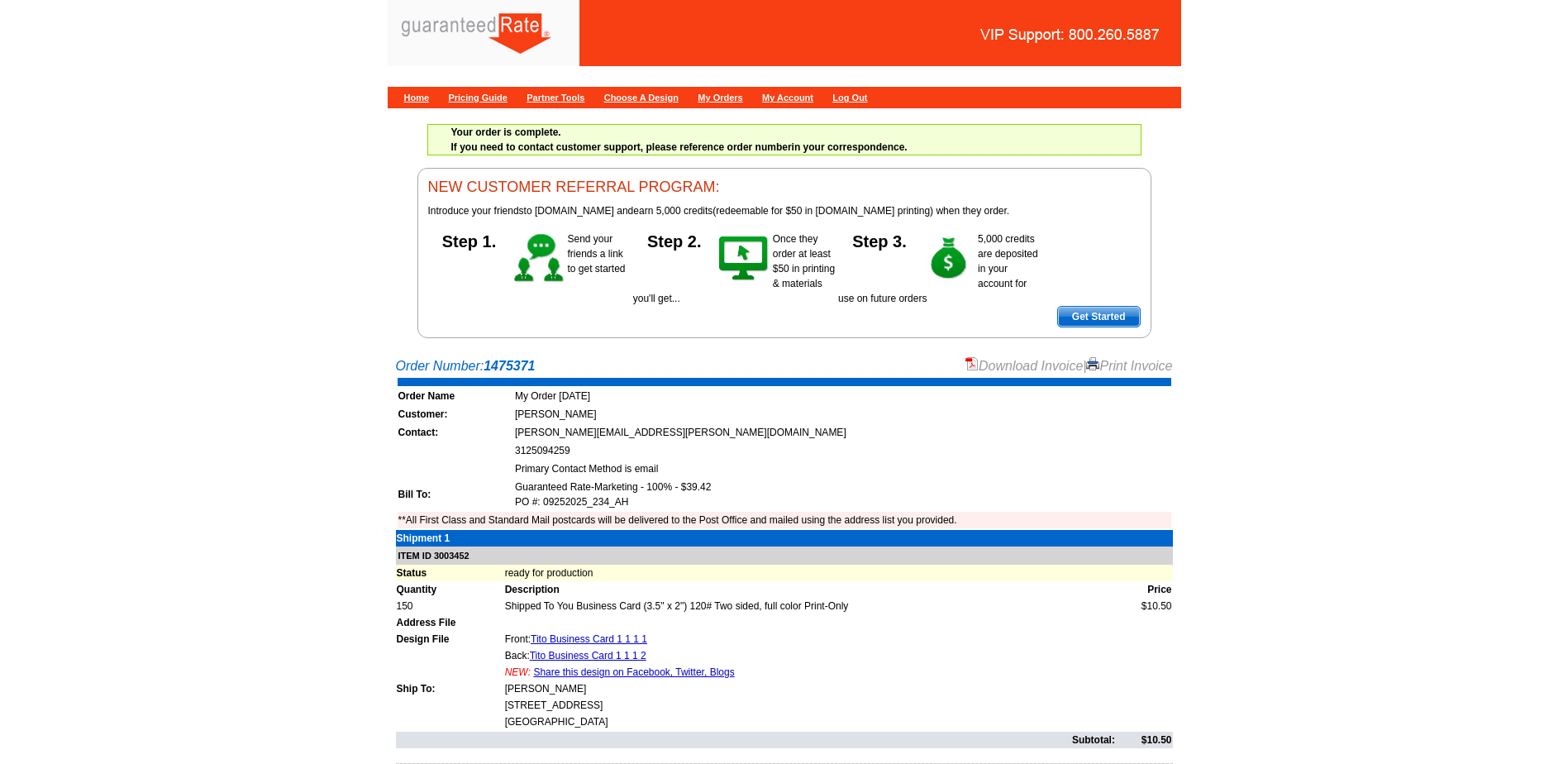
click at [1033, 368] on link "Download Invoice" at bounding box center [1023, 365] width 117 height 14
